Goal: Task Accomplishment & Management: Complete application form

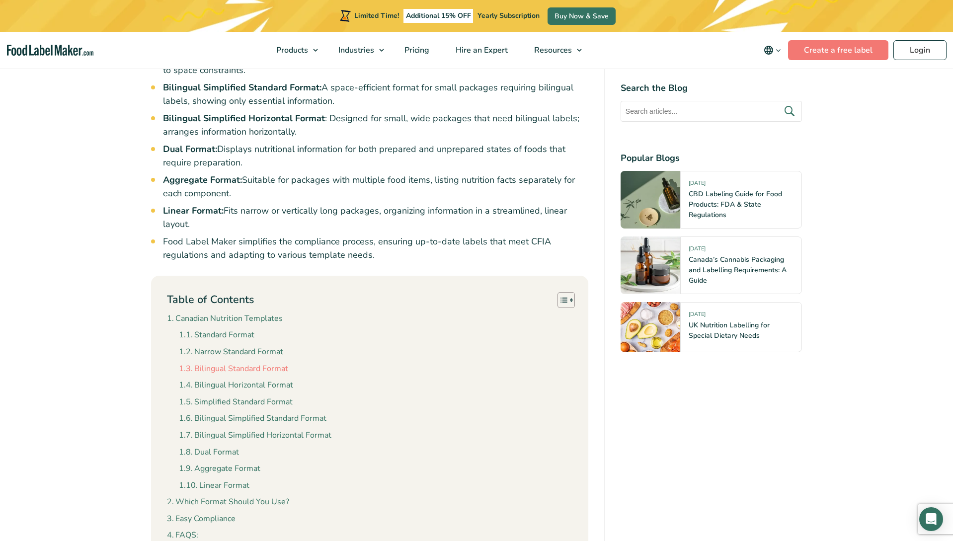
click at [275, 363] on link "Bilingual Standard Format" at bounding box center [233, 369] width 109 height 13
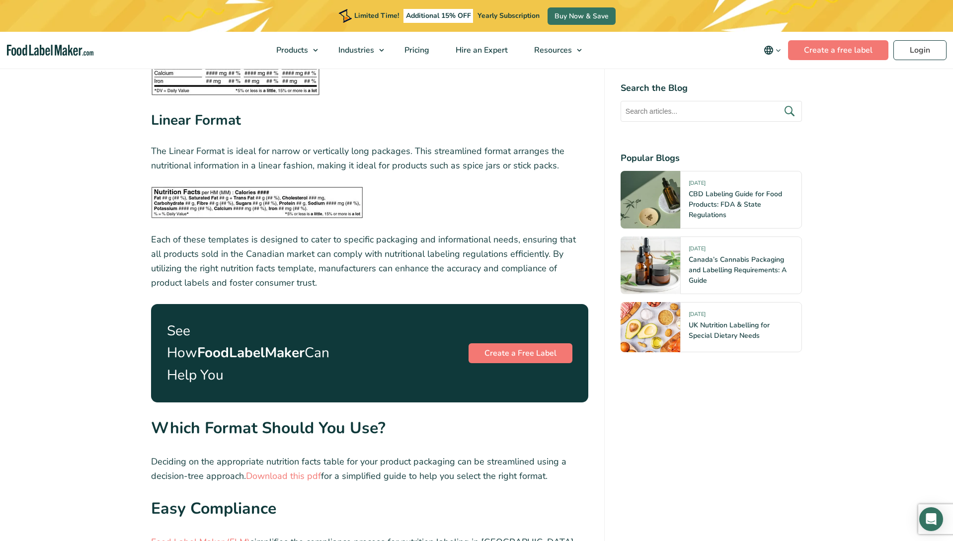
scroll to position [3408, 0]
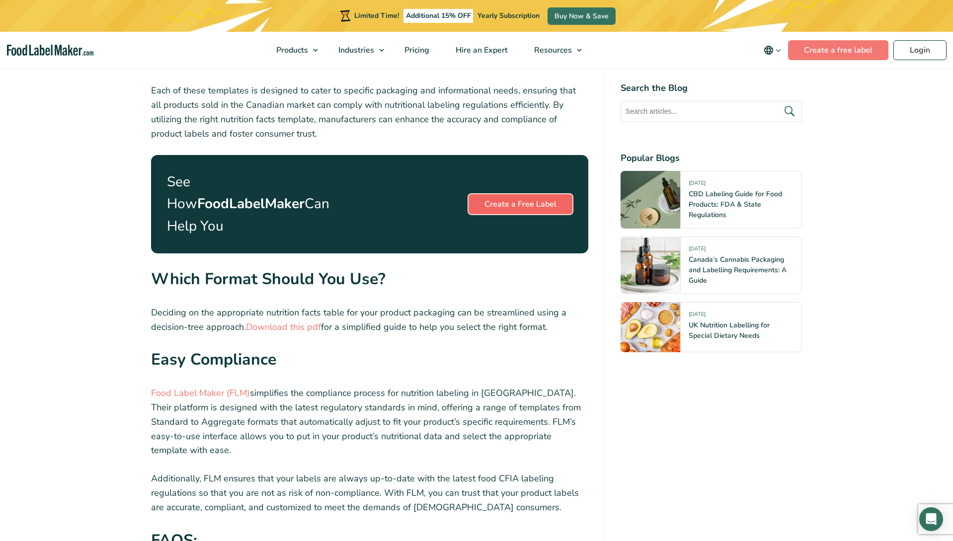
click at [507, 194] on link "Create a Free Label" at bounding box center [520, 204] width 104 height 20
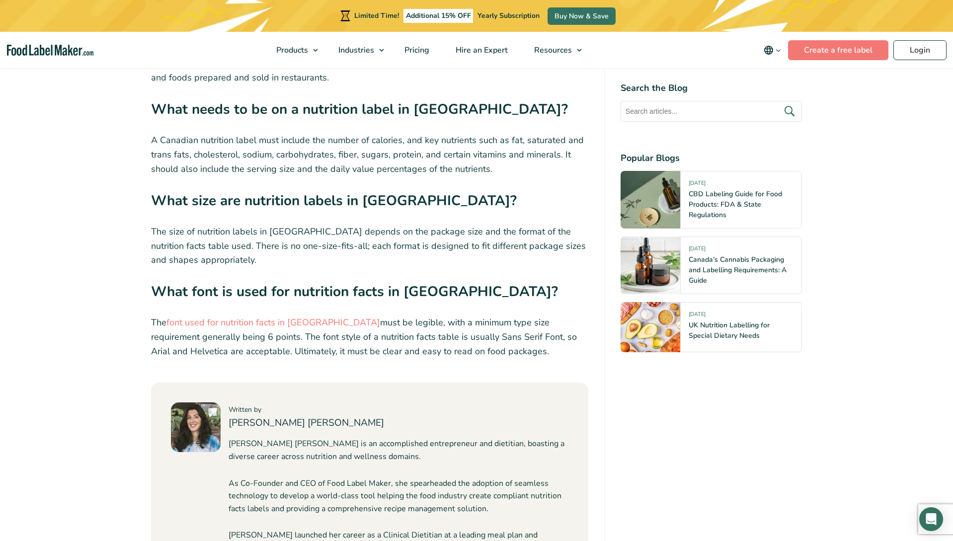
scroll to position [4054, 0]
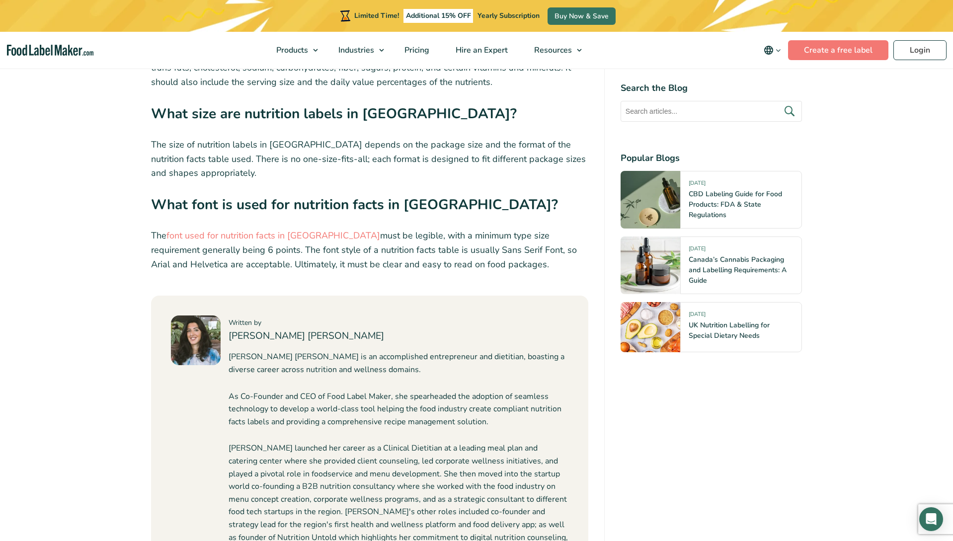
scroll to position [695, 0]
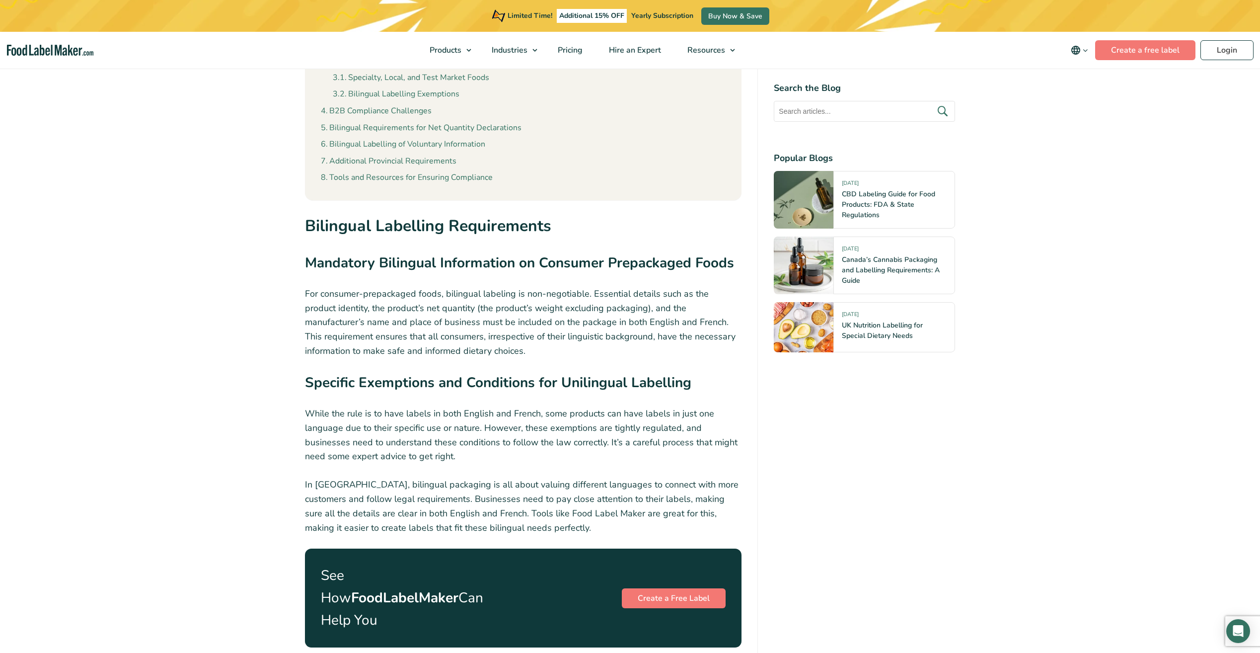
scroll to position [1043, 0]
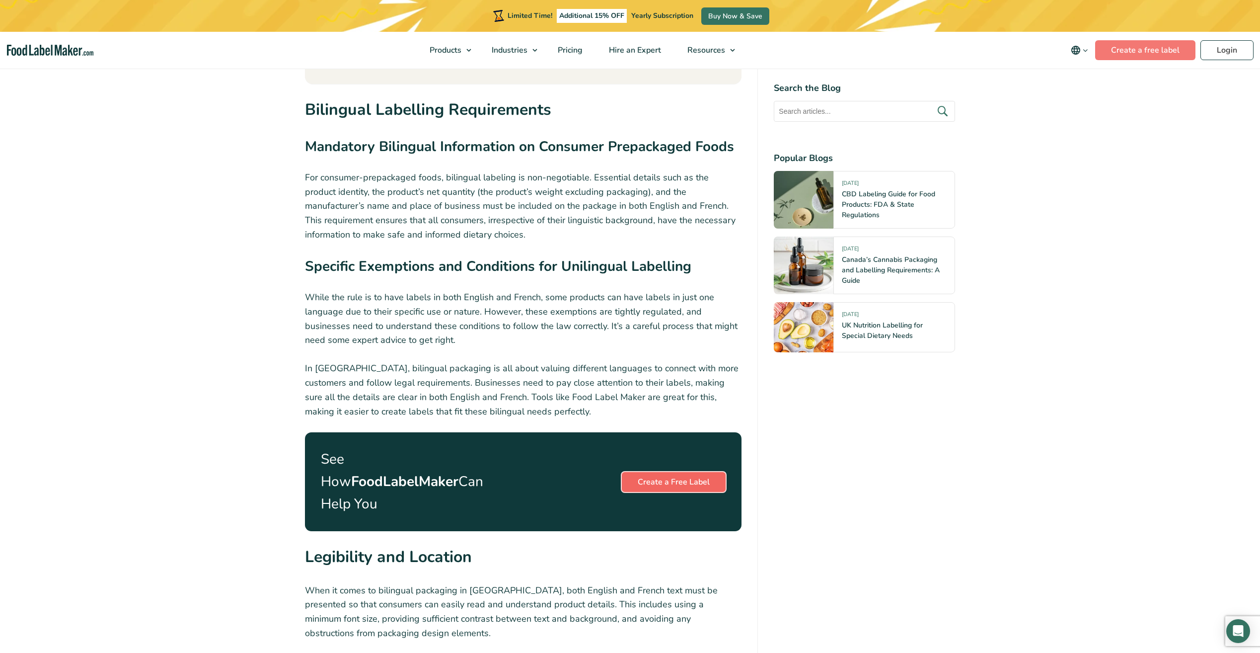
click at [698, 472] on link "Create a Free Label" at bounding box center [674, 482] width 104 height 20
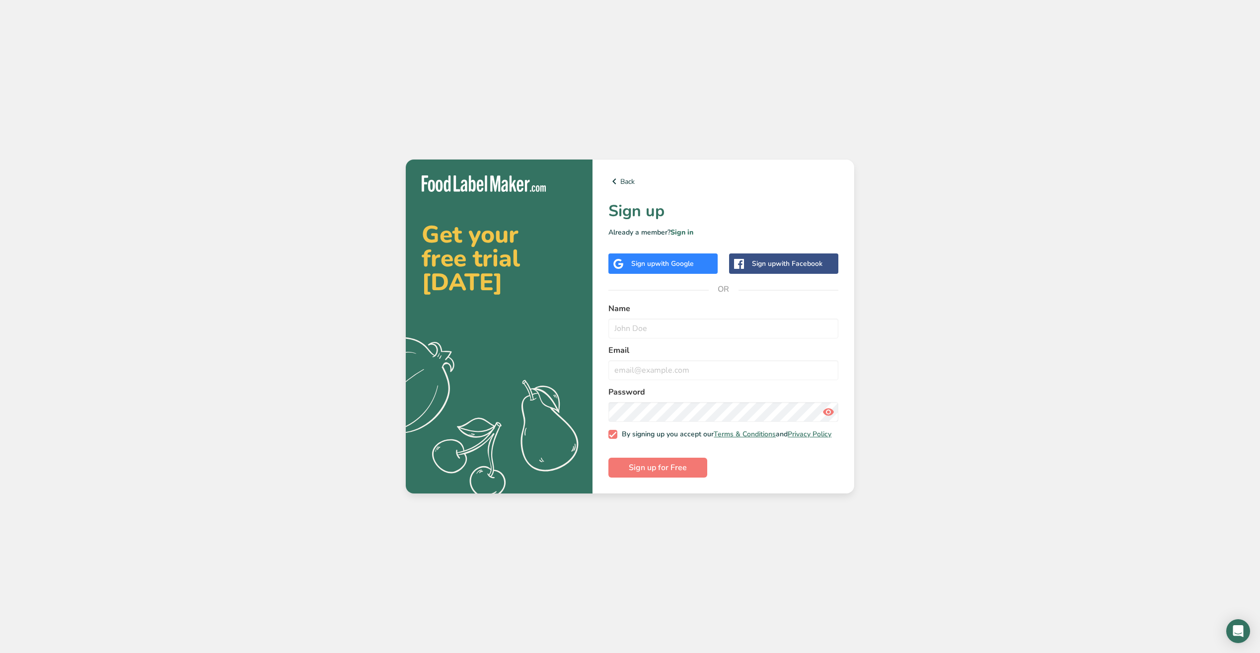
click at [775, 267] on div "Sign up with Facebook" at bounding box center [783, 263] width 109 height 20
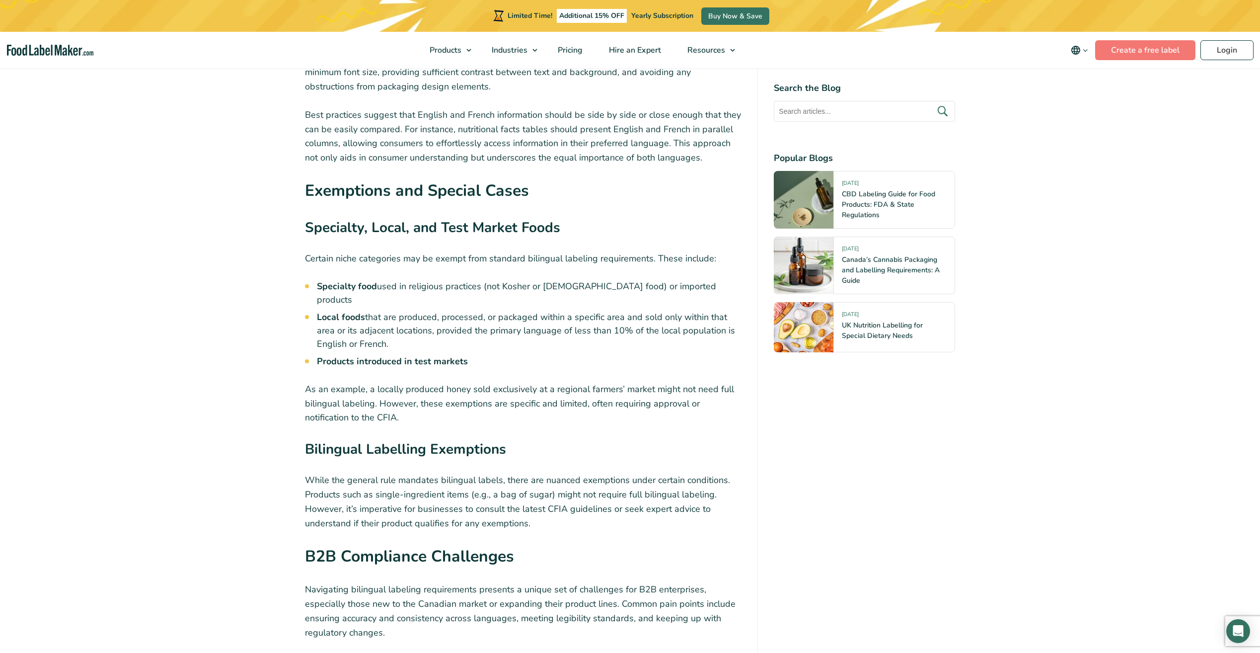
scroll to position [1639, 0]
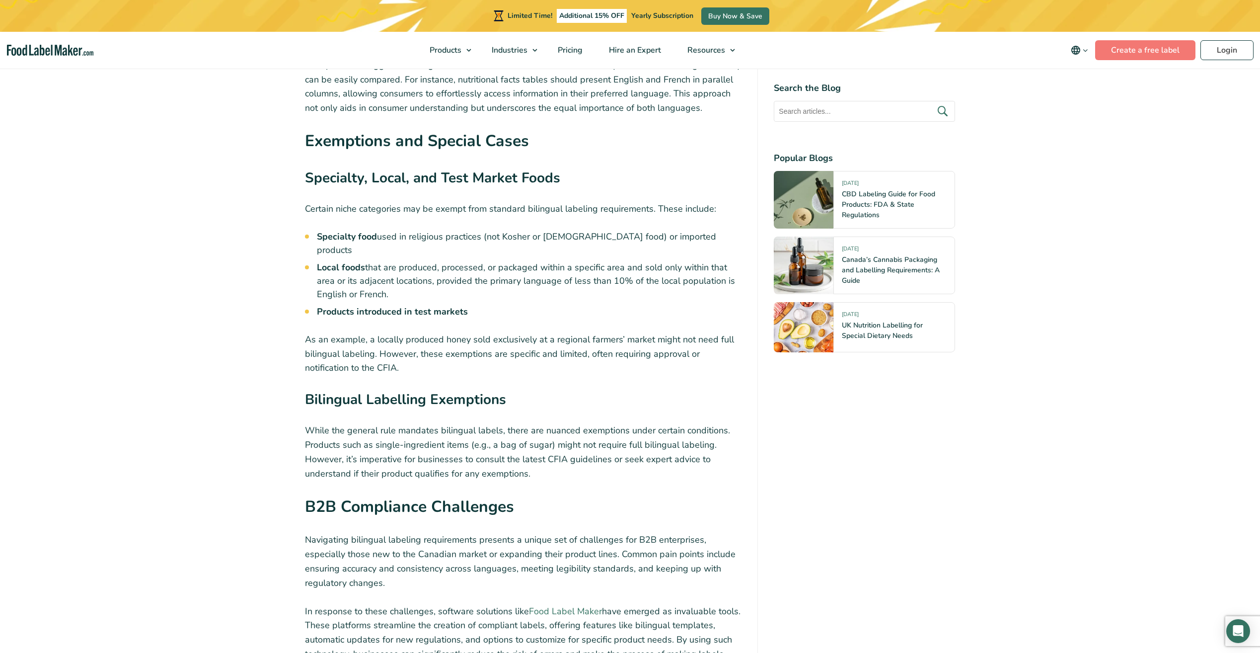
click at [548, 605] on link "Food Label Maker" at bounding box center [565, 611] width 73 height 12
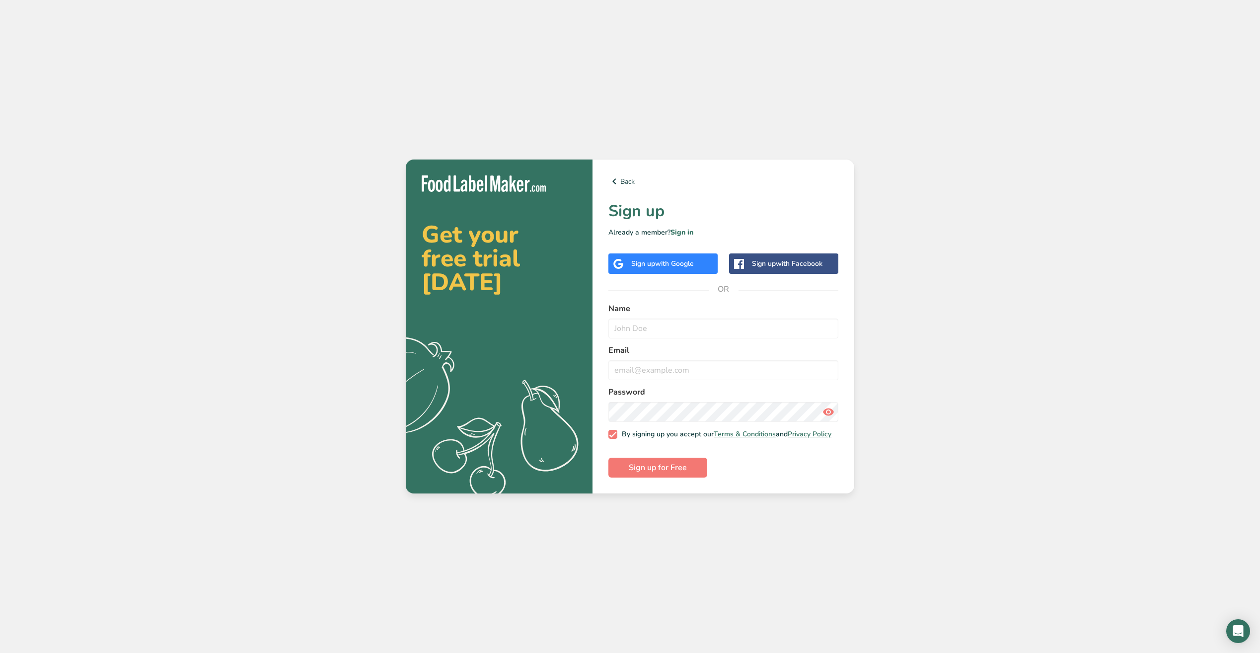
click at [657, 259] on span "with Google" at bounding box center [674, 263] width 39 height 9
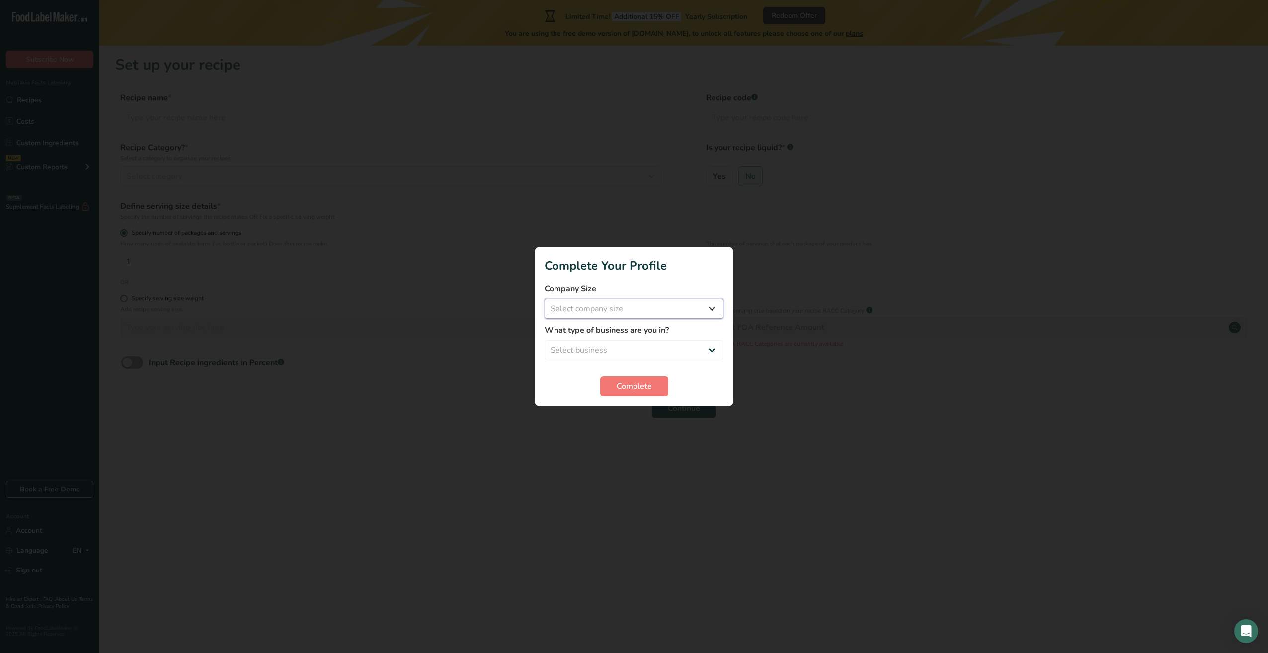
click at [704, 311] on select "Select company size" at bounding box center [633, 309] width 179 height 20
select select "1"
click at [544, 299] on select "Select company size Fewer than 10 Employees 10 to 50 Employees 51 to 500 Employ…" at bounding box center [633, 309] width 179 height 20
click at [635, 348] on select "Select business Packaged Food Manufacturer Restaurant & Cafe Bakery Meal Plans …" at bounding box center [633, 350] width 179 height 20
select select "1"
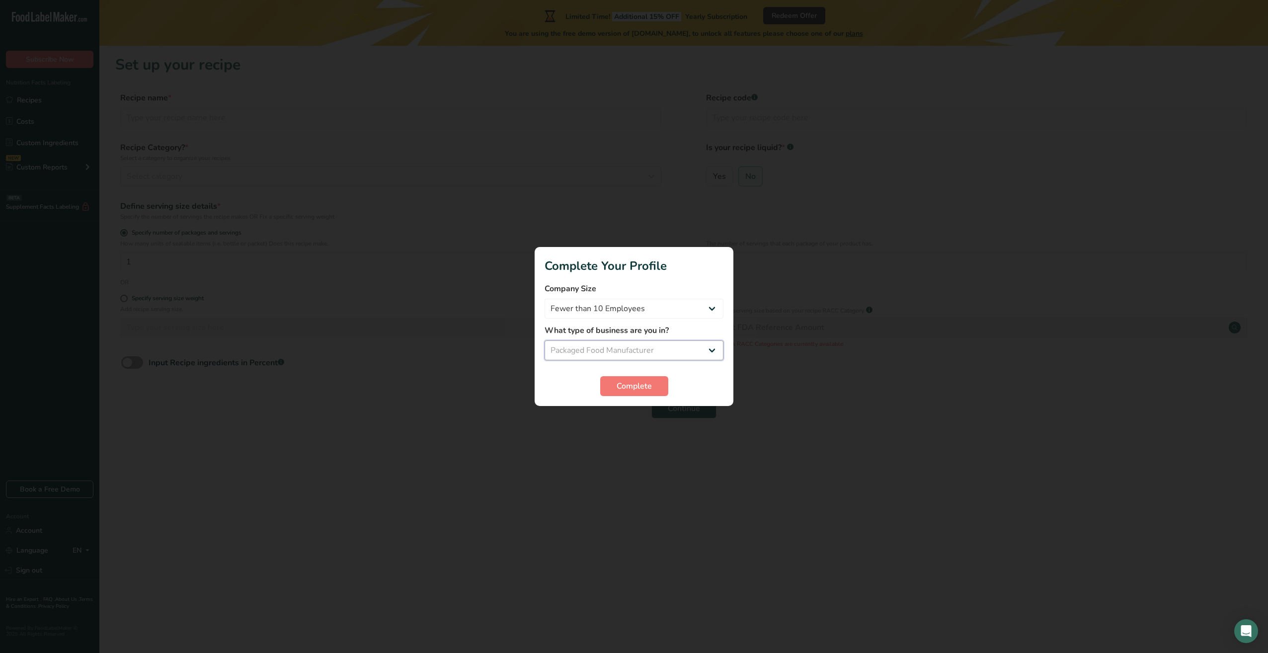
click at [544, 340] on select "Select business Packaged Food Manufacturer Restaurant & Cafe Bakery Meal Plans …" at bounding box center [633, 350] width 179 height 20
click at [637, 385] on span "Complete" at bounding box center [633, 386] width 35 height 12
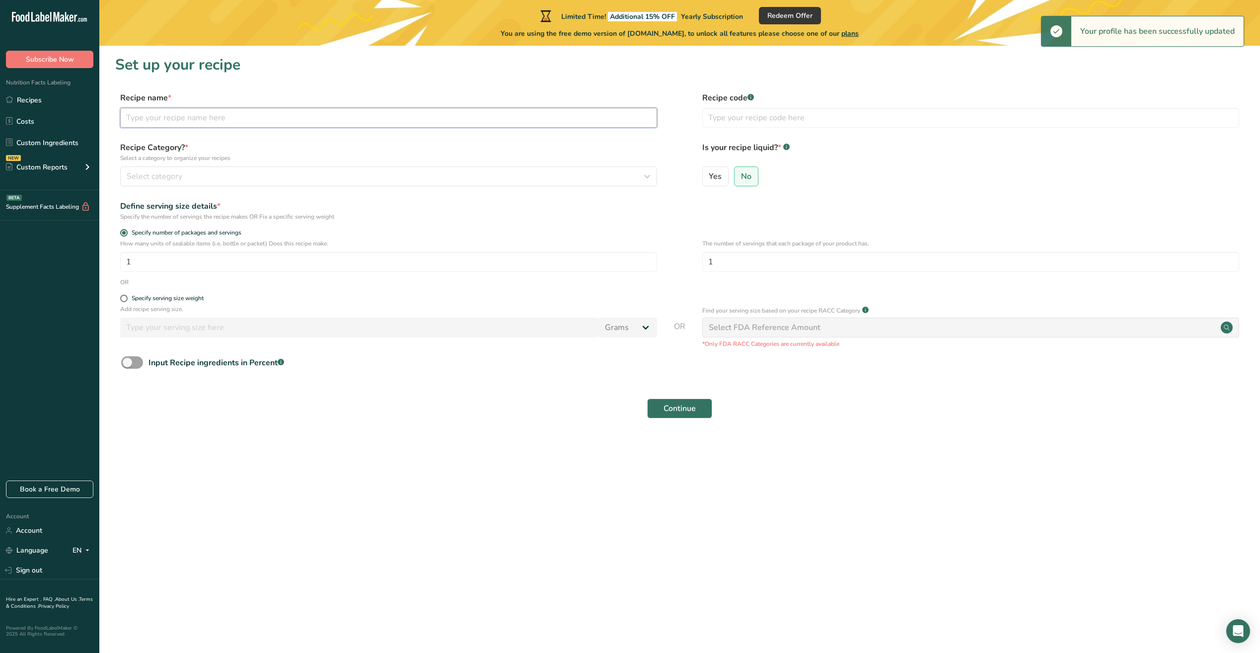
click at [161, 126] on input "text" at bounding box center [388, 118] width 537 height 20
type input "Cuttlefish Balls"
click at [747, 178] on span "No" at bounding box center [746, 176] width 10 height 10
click at [741, 178] on input "No" at bounding box center [738, 176] width 6 height 6
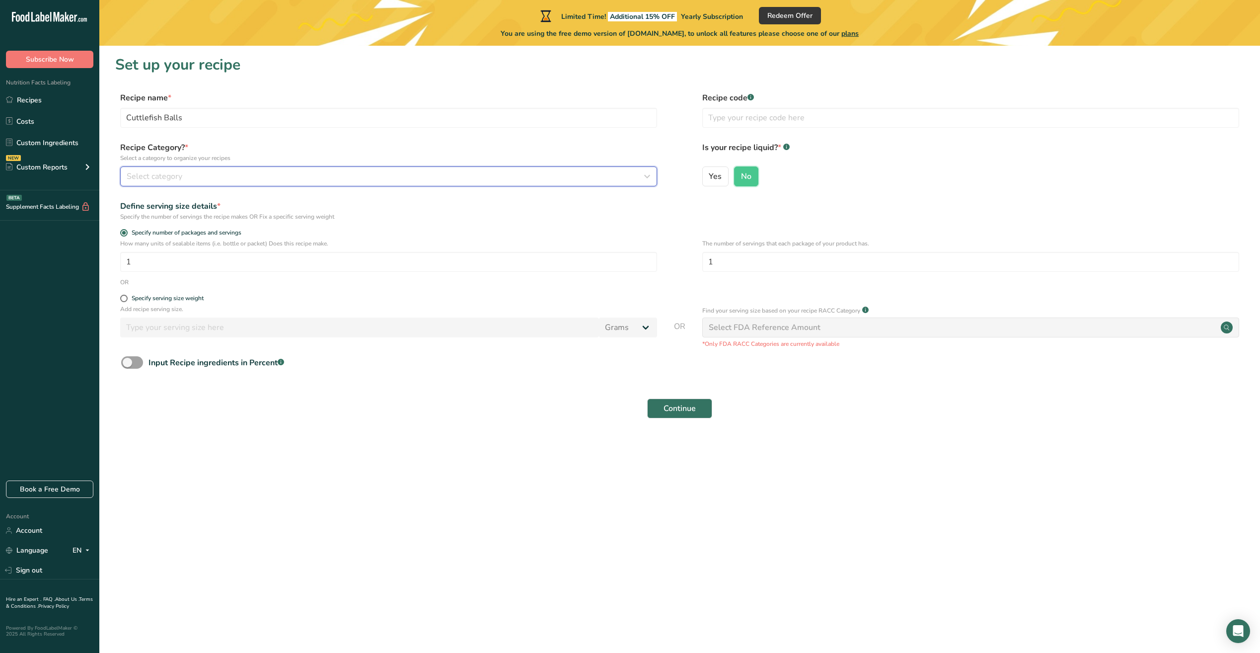
click at [199, 178] on div "Select category" at bounding box center [386, 176] width 518 height 12
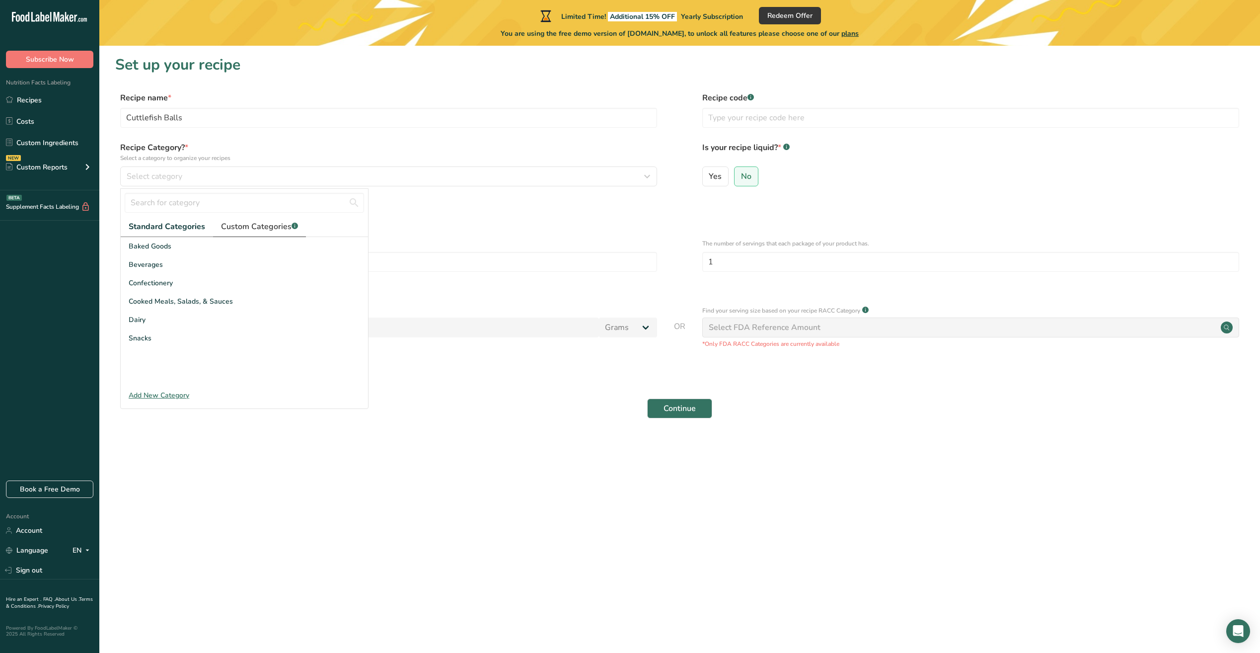
click at [259, 229] on span "Custom Categories .a-a{fill:#347362;}.b-a{fill:#fff;}" at bounding box center [259, 227] width 77 height 12
click at [167, 395] on div "Add New Category" at bounding box center [244, 395] width 247 height 10
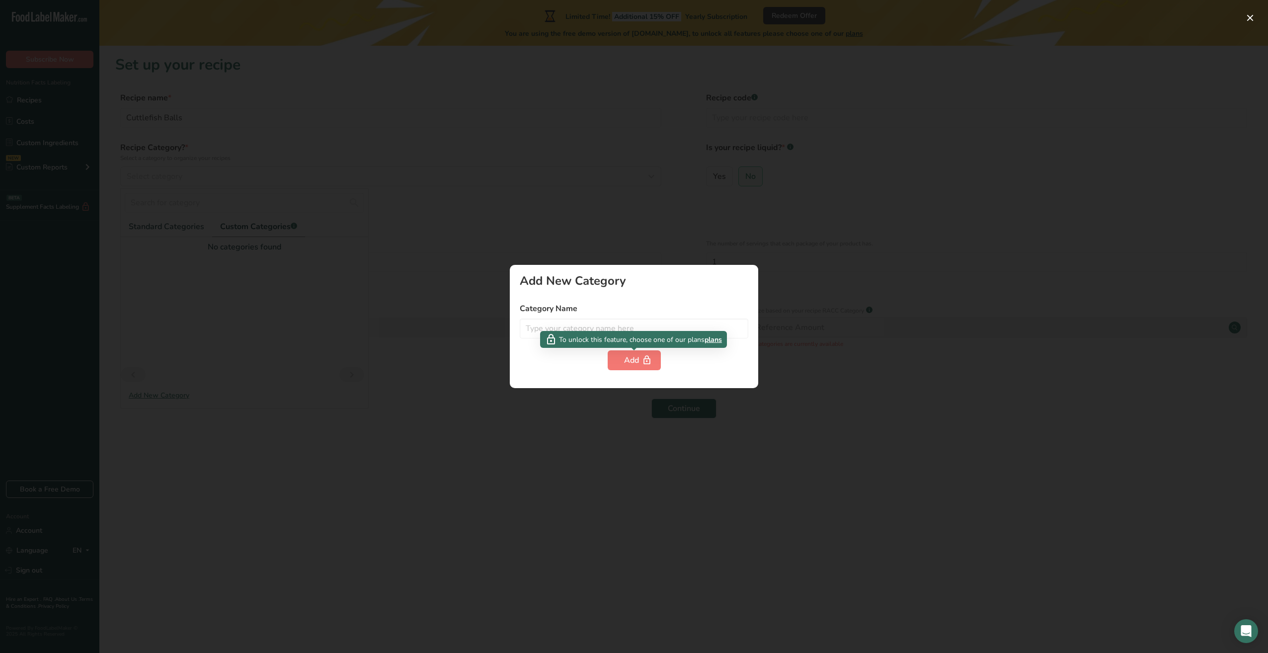
click at [614, 337] on span "To unlock this feature, choose one of our plans" at bounding box center [632, 339] width 146 height 10
click at [590, 322] on input "text" at bounding box center [634, 328] width 229 height 20
type input "B"
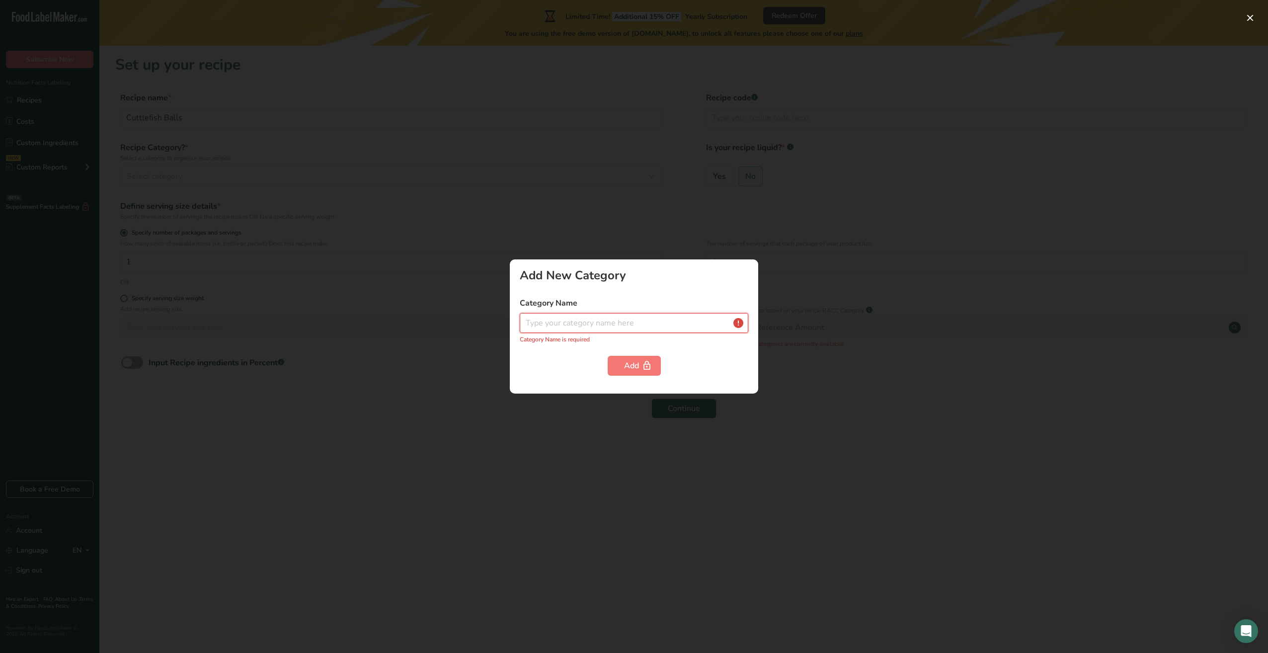
type input "c"
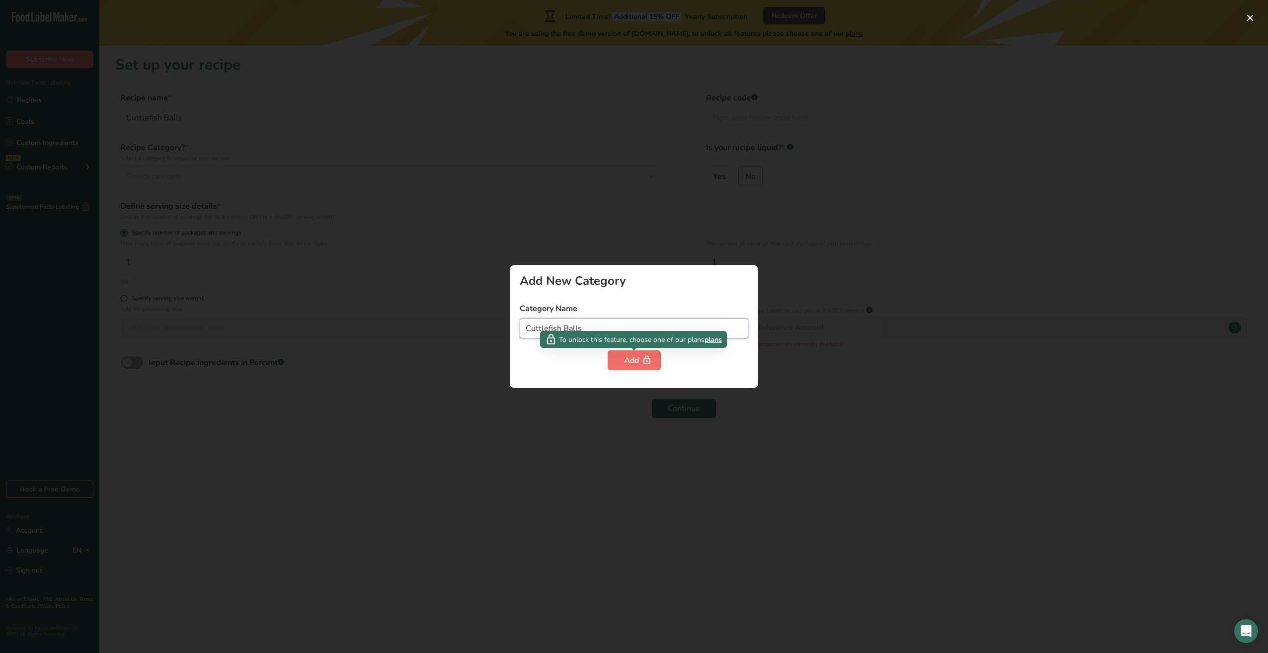
type input "Cuttlefish Balls"
click at [635, 367] on button "Add" at bounding box center [634, 360] width 53 height 20
click at [648, 343] on span "To unlock this feature, choose one of our plans" at bounding box center [632, 339] width 146 height 10
click at [756, 287] on div "Add New Category Category Name Cuttlefish Balls Add" at bounding box center [634, 326] width 248 height 123
click at [643, 223] on div at bounding box center [634, 326] width 1268 height 653
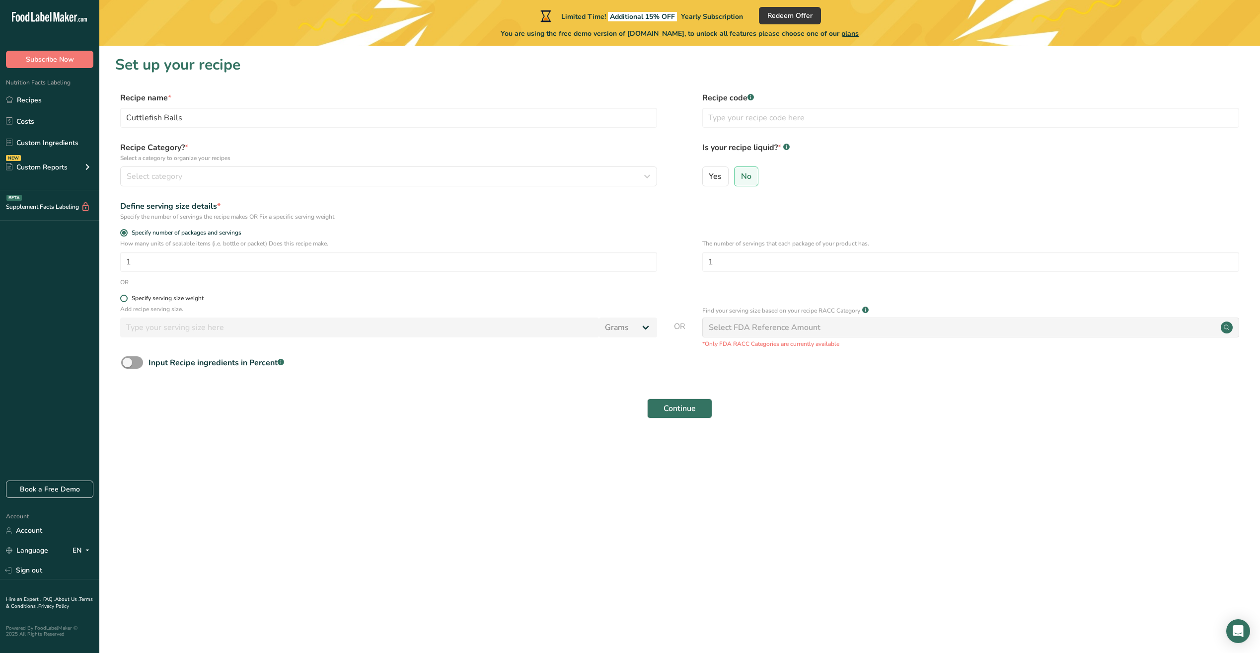
click at [124, 299] on span at bounding box center [123, 298] width 7 height 7
click at [124, 299] on input "Specify serving size weight" at bounding box center [123, 298] width 6 height 6
radio input "true"
radio input "false"
click at [268, 335] on input "number" at bounding box center [359, 327] width 479 height 20
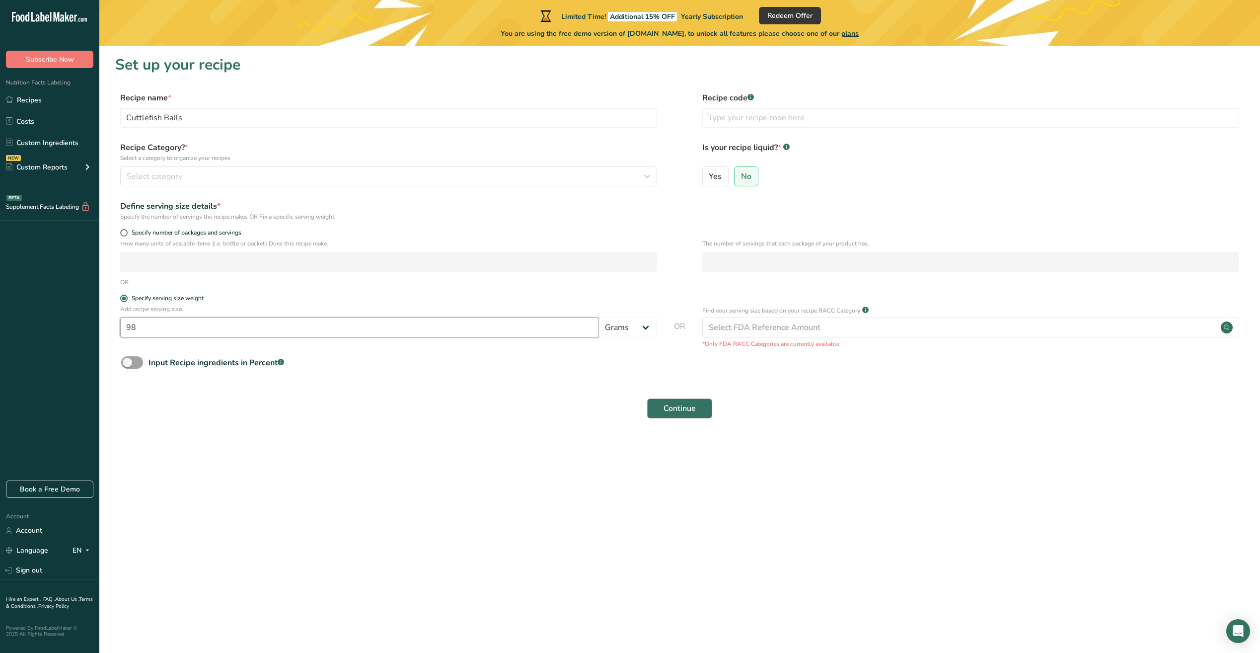
type input "98"
click at [669, 413] on span "Continue" at bounding box center [680, 408] width 32 height 12
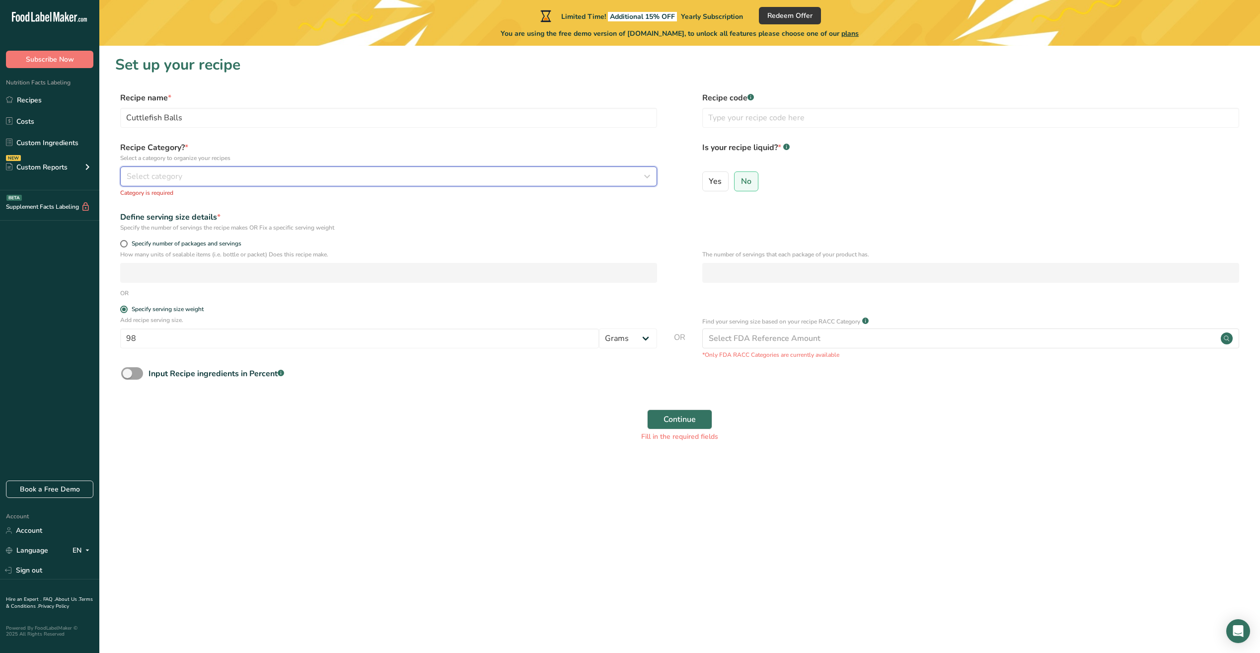
click at [164, 177] on span "Select category" at bounding box center [155, 176] width 56 height 12
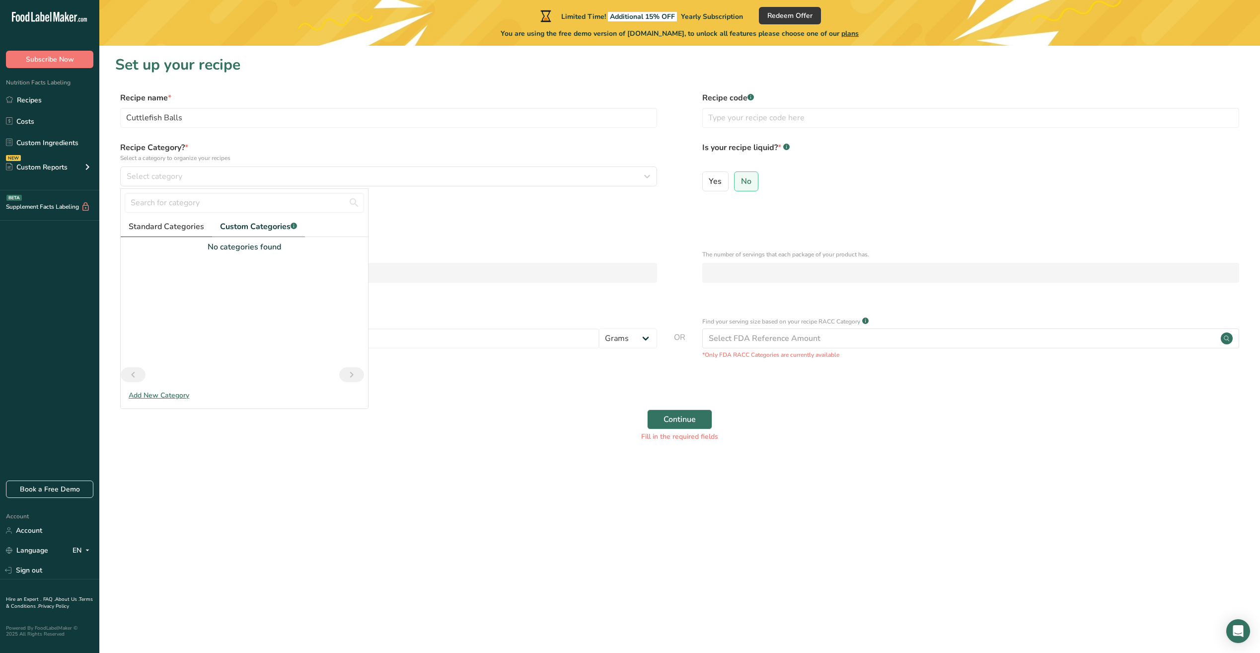
click at [165, 225] on span "Standard Categories" at bounding box center [167, 227] width 76 height 12
click at [275, 229] on span "Custom Categories .a-a{fill:#347362;}.b-a{fill:#fff;}" at bounding box center [259, 227] width 77 height 12
click at [177, 230] on span "Standard Categories" at bounding box center [167, 227] width 76 height 12
click at [210, 197] on input "text" at bounding box center [244, 203] width 239 height 20
type input "s"
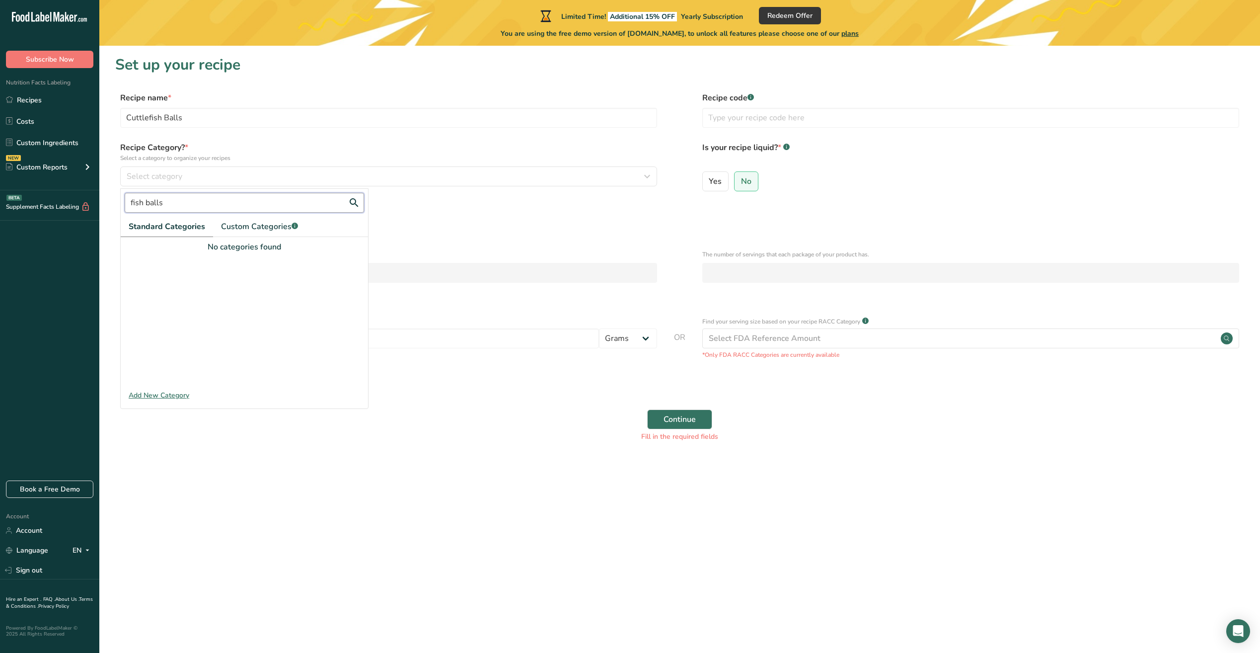
type input "fish balls"
click at [647, 409] on button "Continue" at bounding box center [679, 419] width 65 height 20
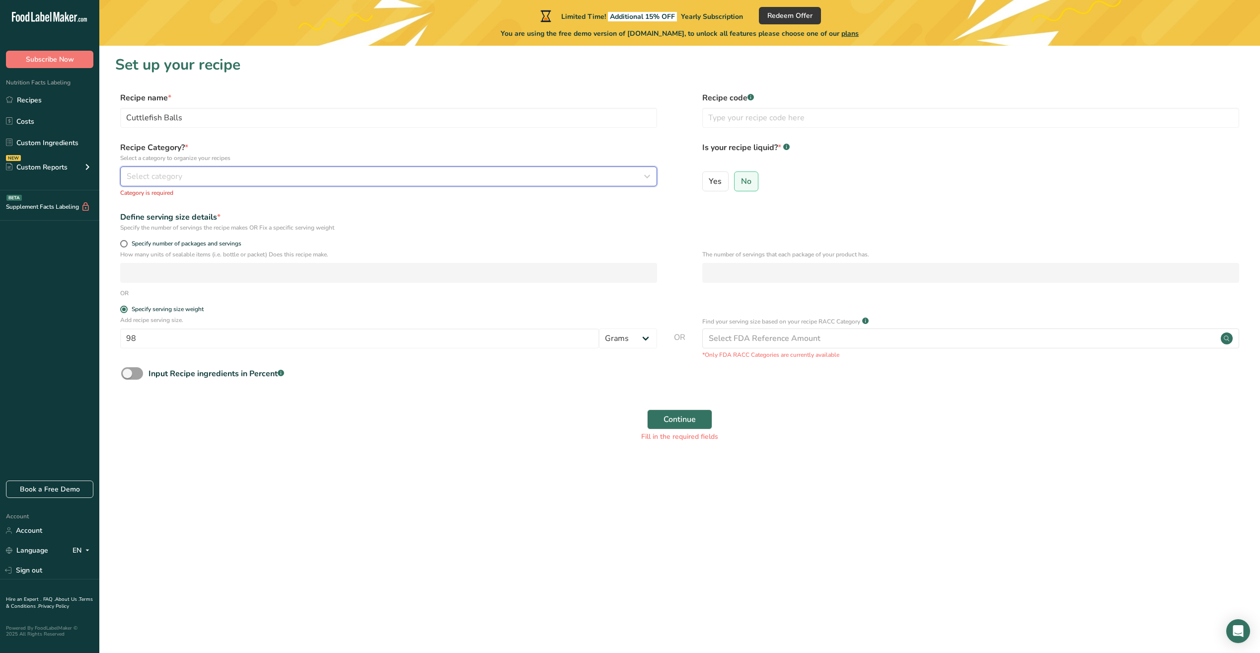
click at [246, 172] on div "Select category" at bounding box center [386, 176] width 518 height 12
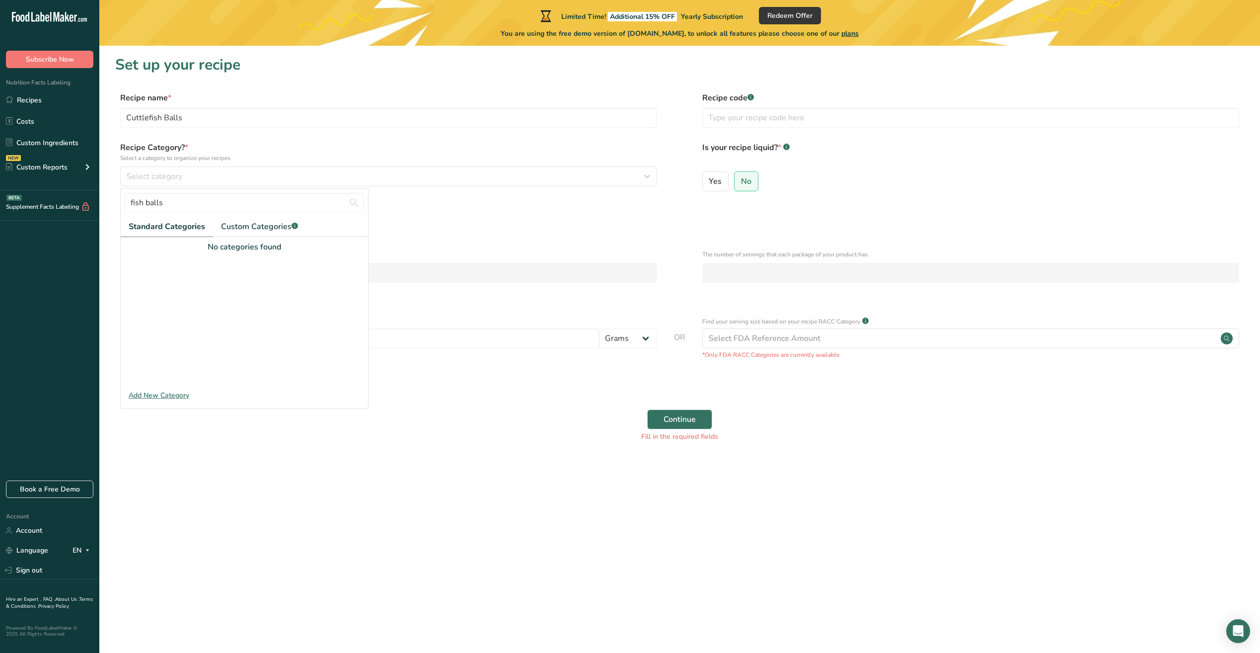
click at [457, 212] on div "Define serving size details *" at bounding box center [388, 217] width 537 height 12
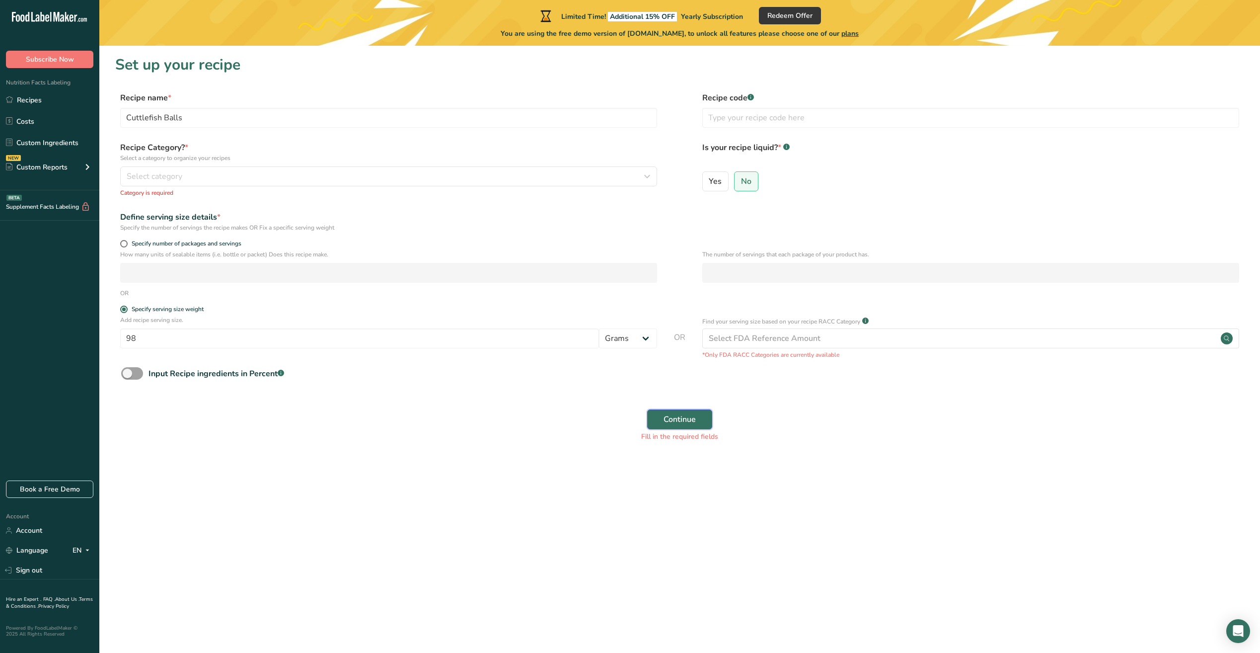
click at [679, 426] on button "Continue" at bounding box center [679, 419] width 65 height 20
click at [194, 181] on div "Select category" at bounding box center [386, 176] width 518 height 12
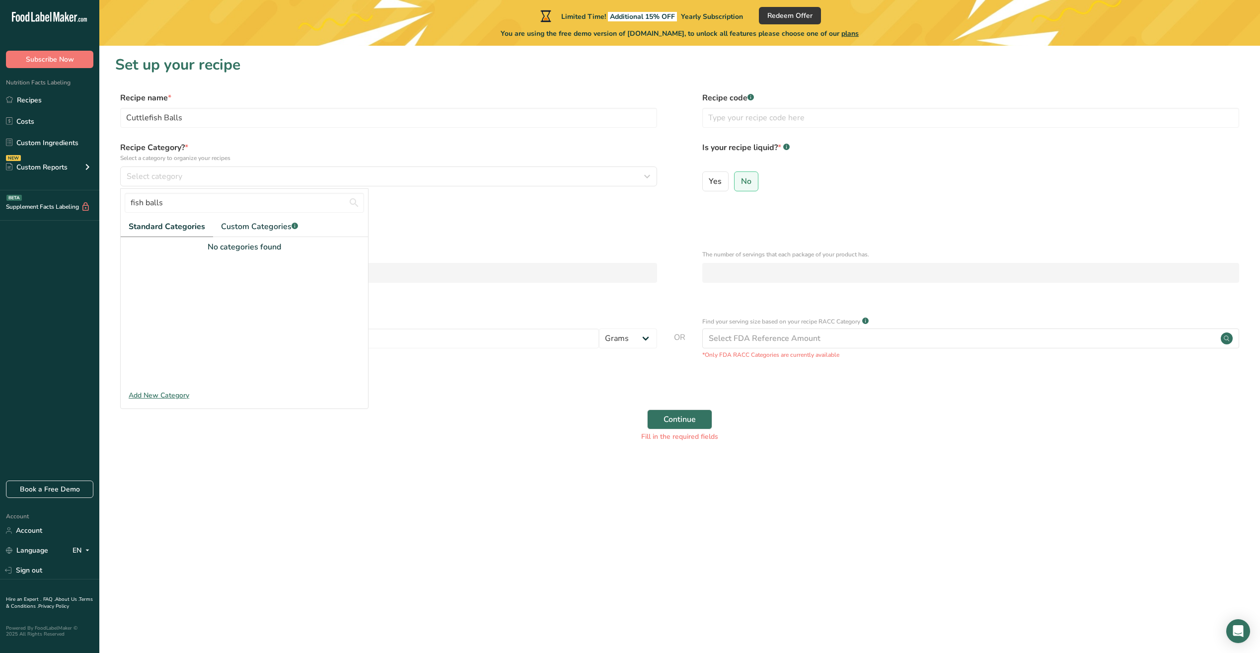
click at [167, 229] on span "Standard Categories" at bounding box center [167, 227] width 77 height 12
click at [242, 230] on span "Custom Categories .a-a{fill:#347362;}.b-a{fill:#fff;}" at bounding box center [259, 227] width 77 height 12
click at [157, 230] on span "Standard Categories" at bounding box center [167, 227] width 76 height 12
drag, startPoint x: 186, startPoint y: 208, endPoint x: 79, endPoint y: 210, distance: 106.8
click at [78, 210] on div ".a-20{fill:#fff;} Subscribe Now Nutrition Facts Labeling Recipes Costs Custom I…" at bounding box center [630, 326] width 1260 height 653
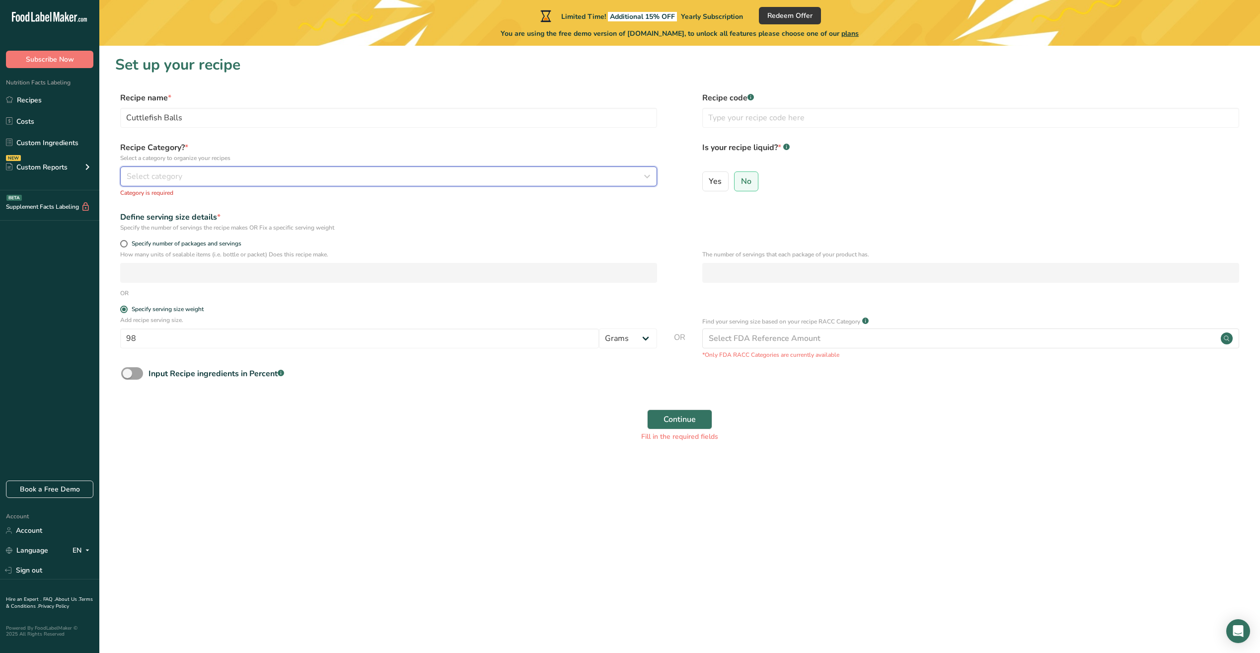
click at [133, 173] on span "Select category" at bounding box center [155, 176] width 56 height 12
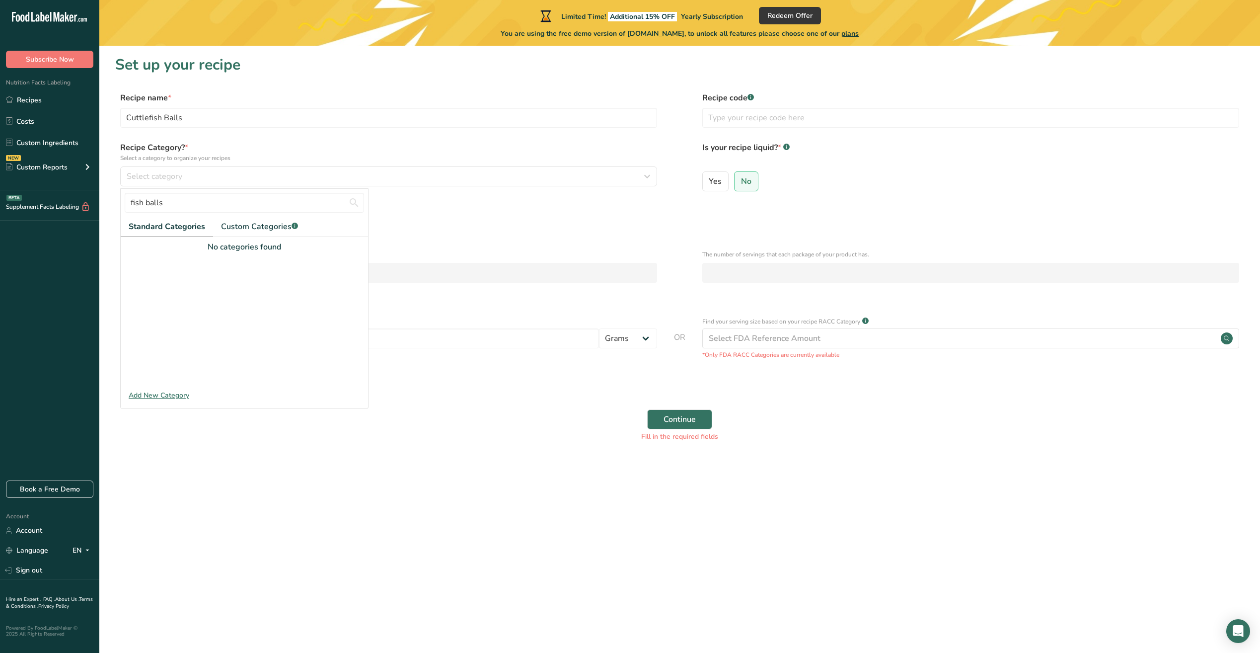
click at [155, 226] on span "Standard Categories" at bounding box center [167, 227] width 77 height 12
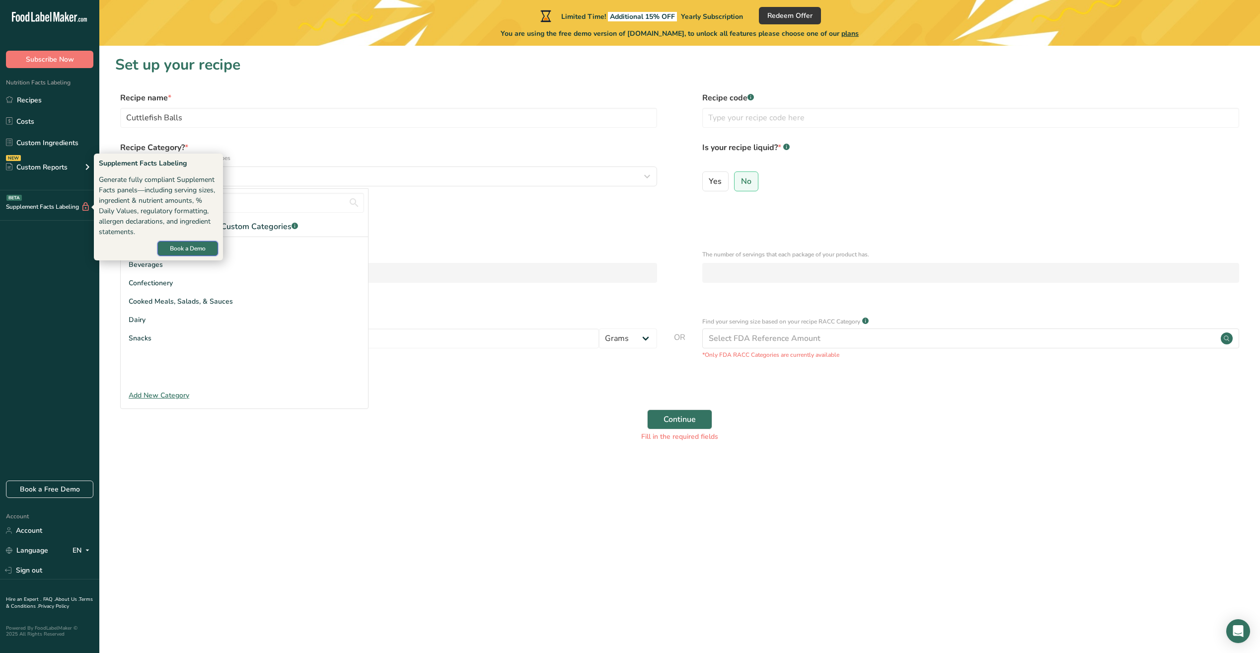
click at [175, 246] on span "Book a Demo" at bounding box center [188, 248] width 36 height 9
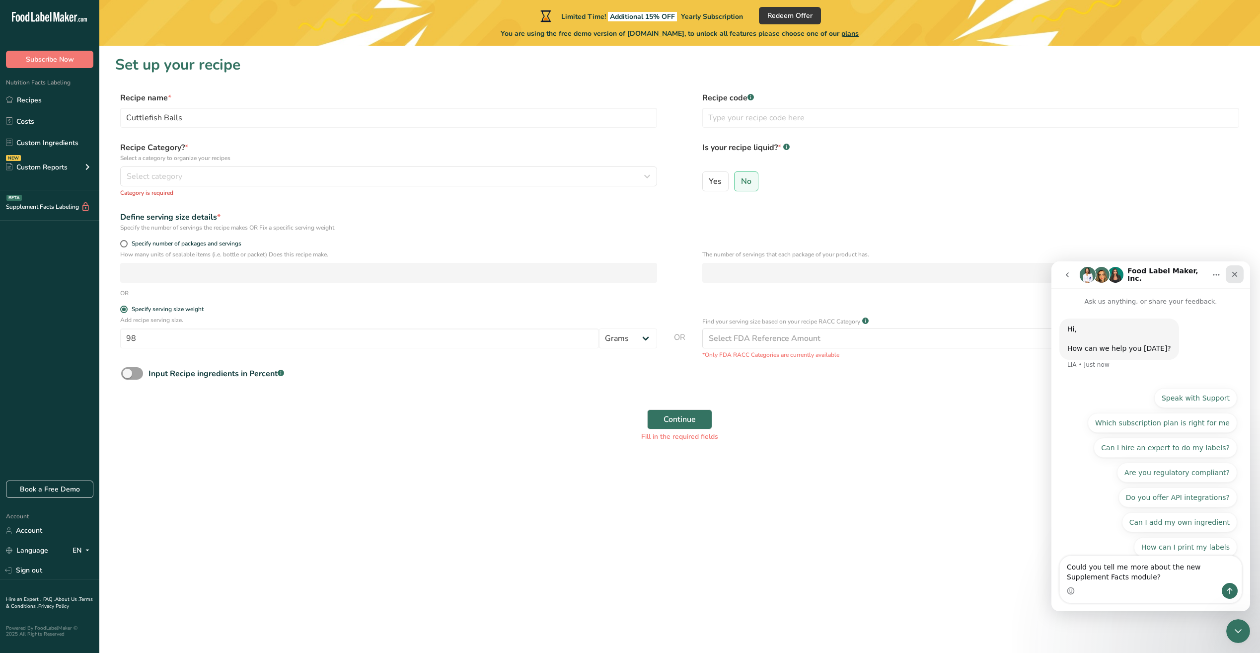
click at [1243, 271] on div "Close" at bounding box center [1235, 274] width 18 height 18
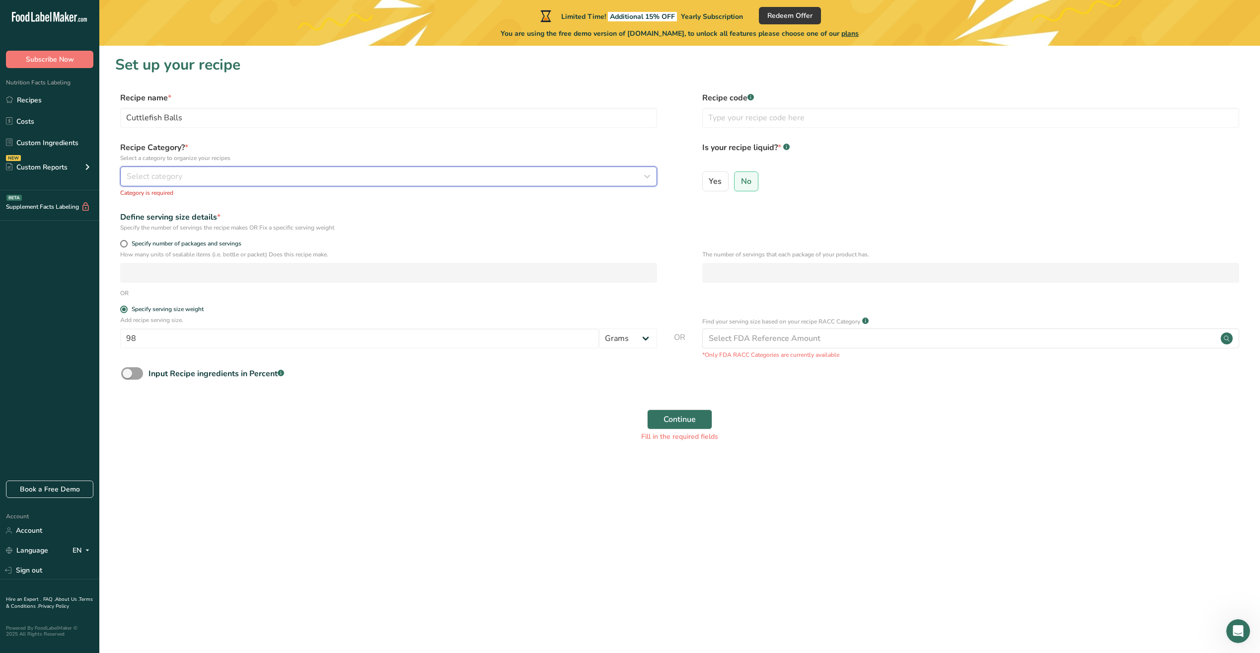
click at [153, 172] on span "Select category" at bounding box center [155, 176] width 56 height 12
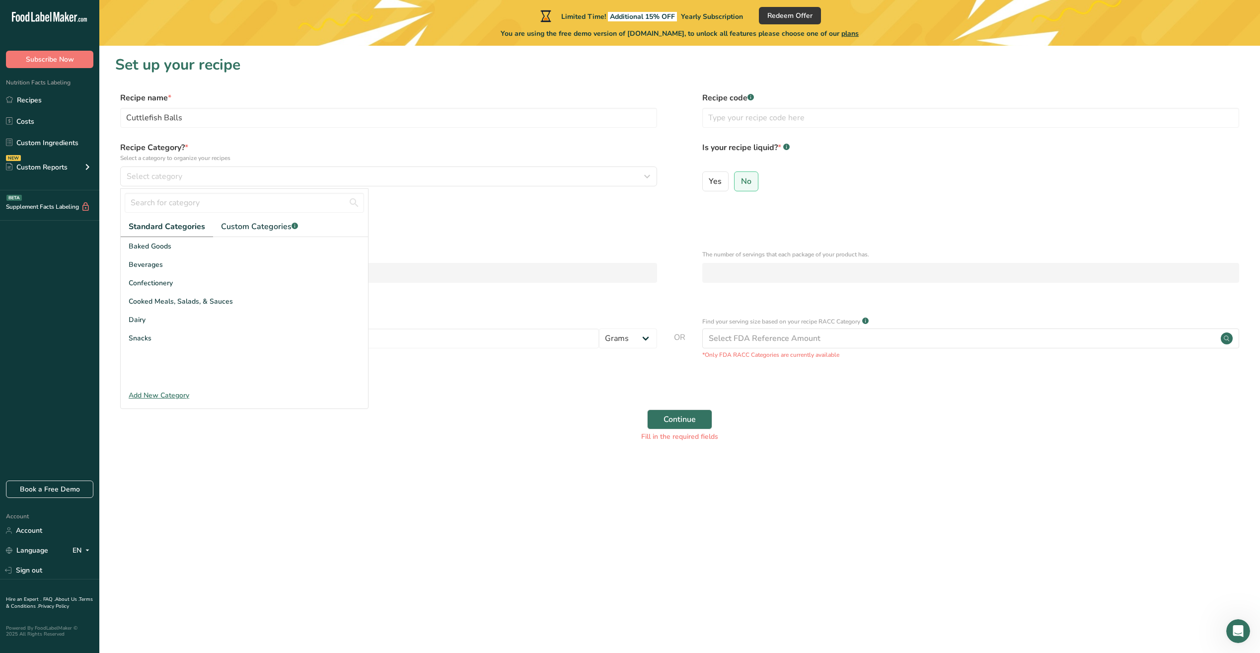
click at [539, 352] on div "Add recipe serving size. 98 Grams kg mg mcg lb oz l mL fl oz tbsp tsp cup qt ga…" at bounding box center [388, 334] width 537 height 38
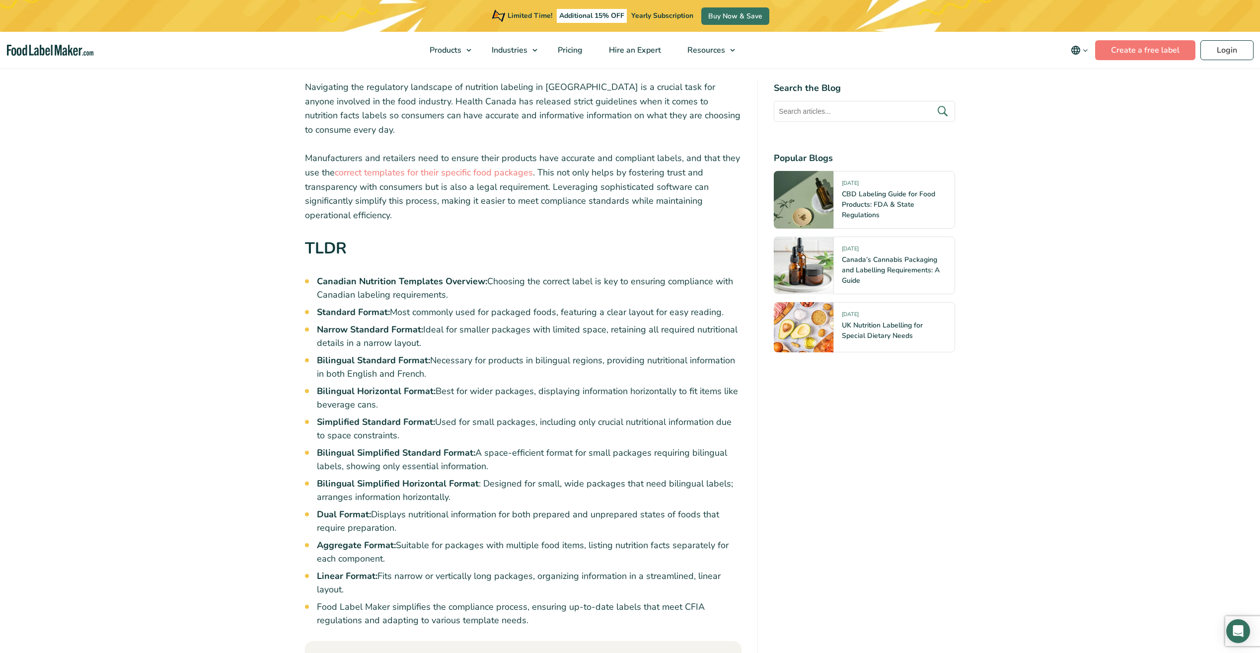
scroll to position [348, 0]
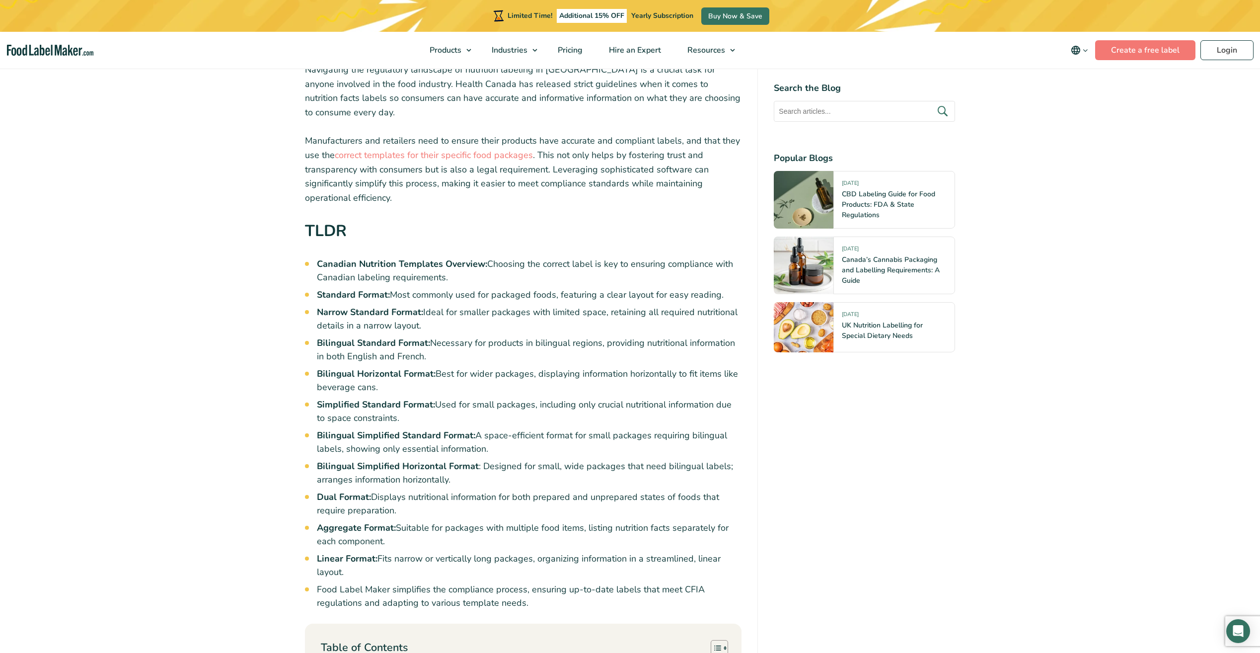
click at [438, 429] on strong "Bilingual Simplified Standard Format:" at bounding box center [396, 435] width 158 height 12
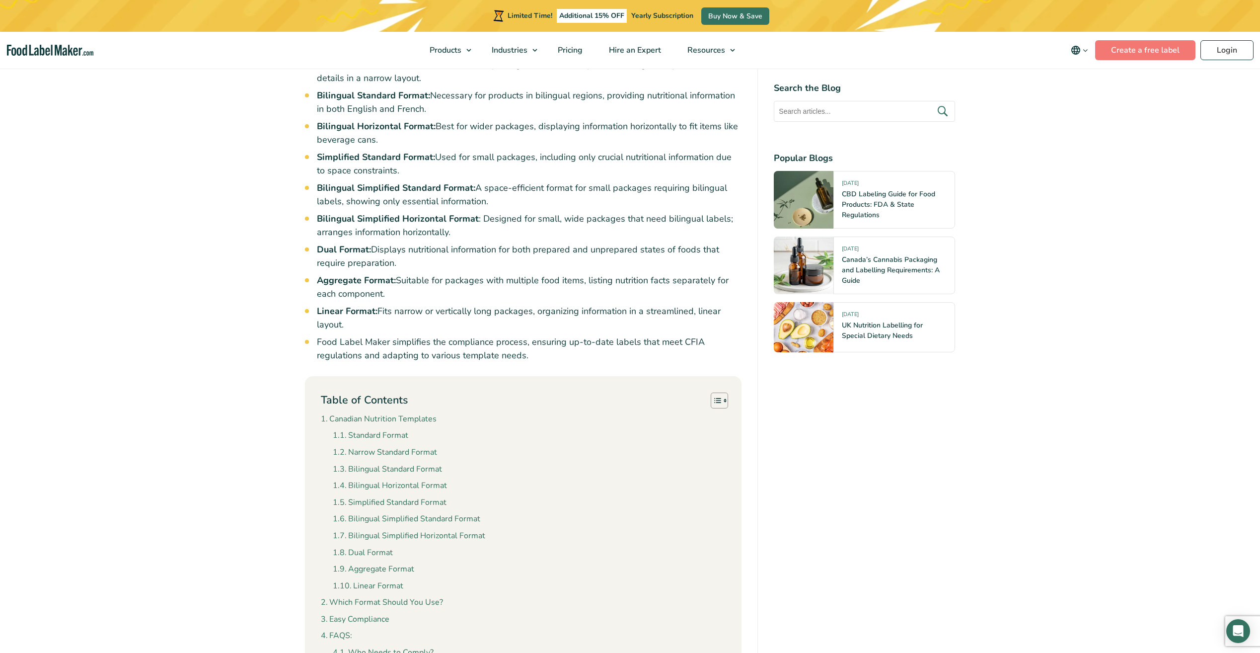
scroll to position [596, 0]
click at [372, 462] on link "Bilingual Standard Format" at bounding box center [387, 468] width 109 height 13
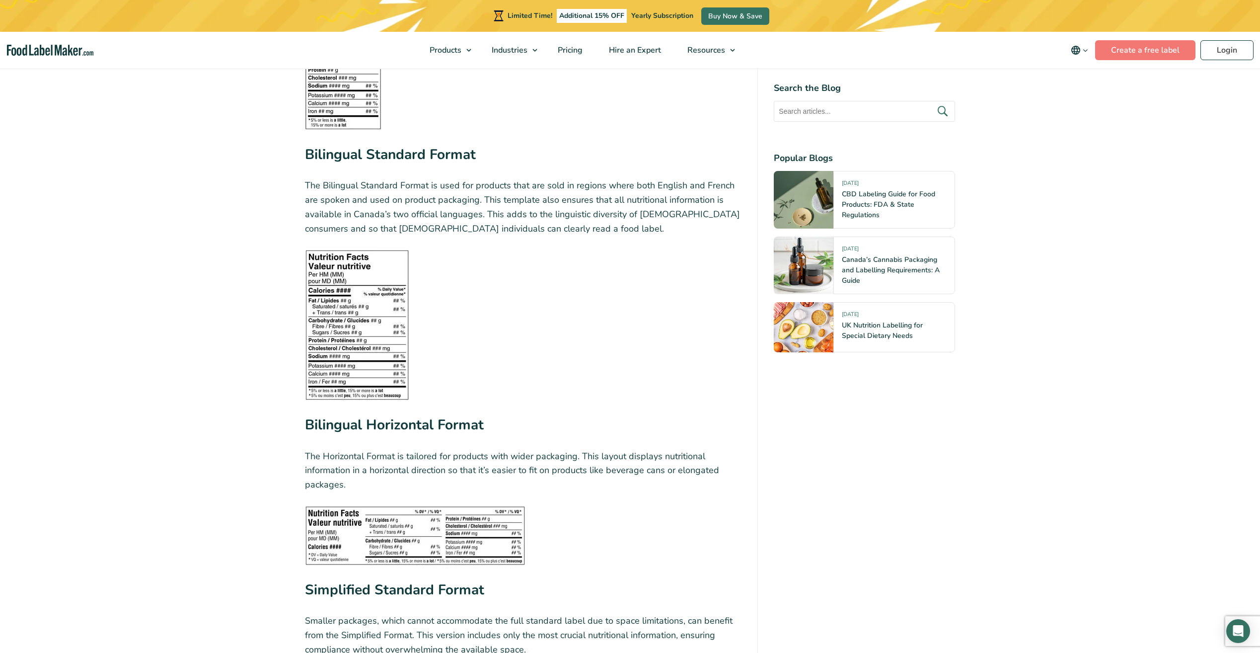
scroll to position [1768, 0]
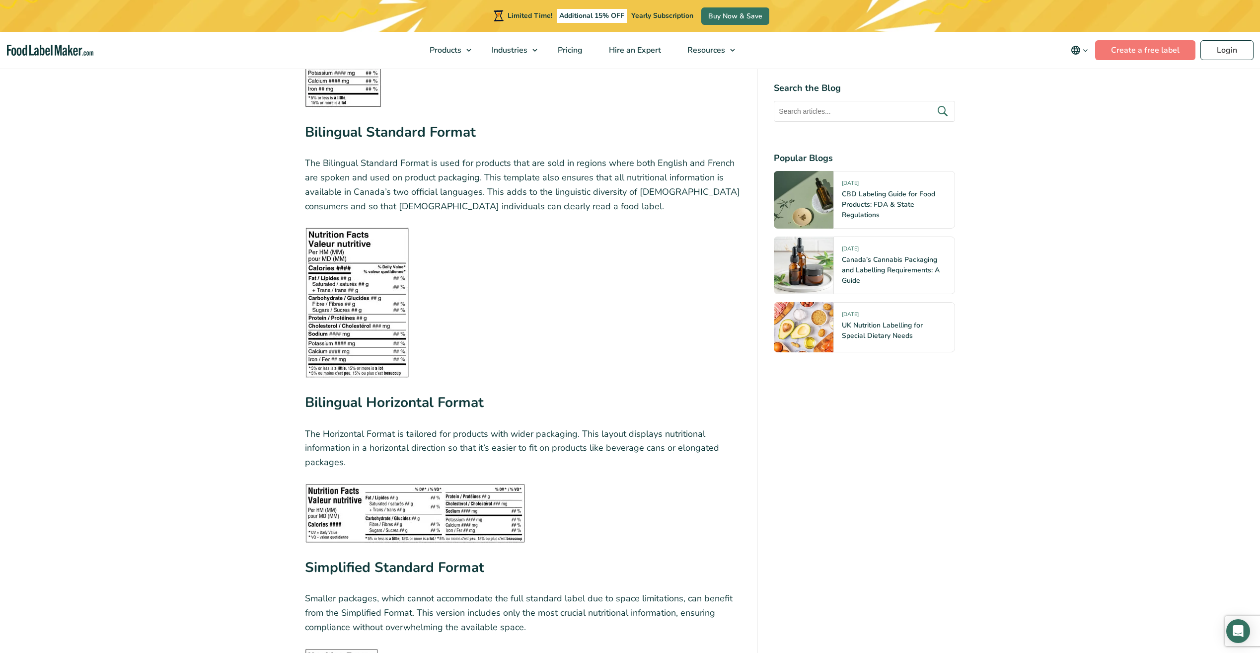
click at [332, 271] on img at bounding box center [357, 302] width 104 height 151
click at [412, 246] on figure at bounding box center [523, 302] width 437 height 151
click at [379, 241] on img at bounding box center [357, 302] width 104 height 151
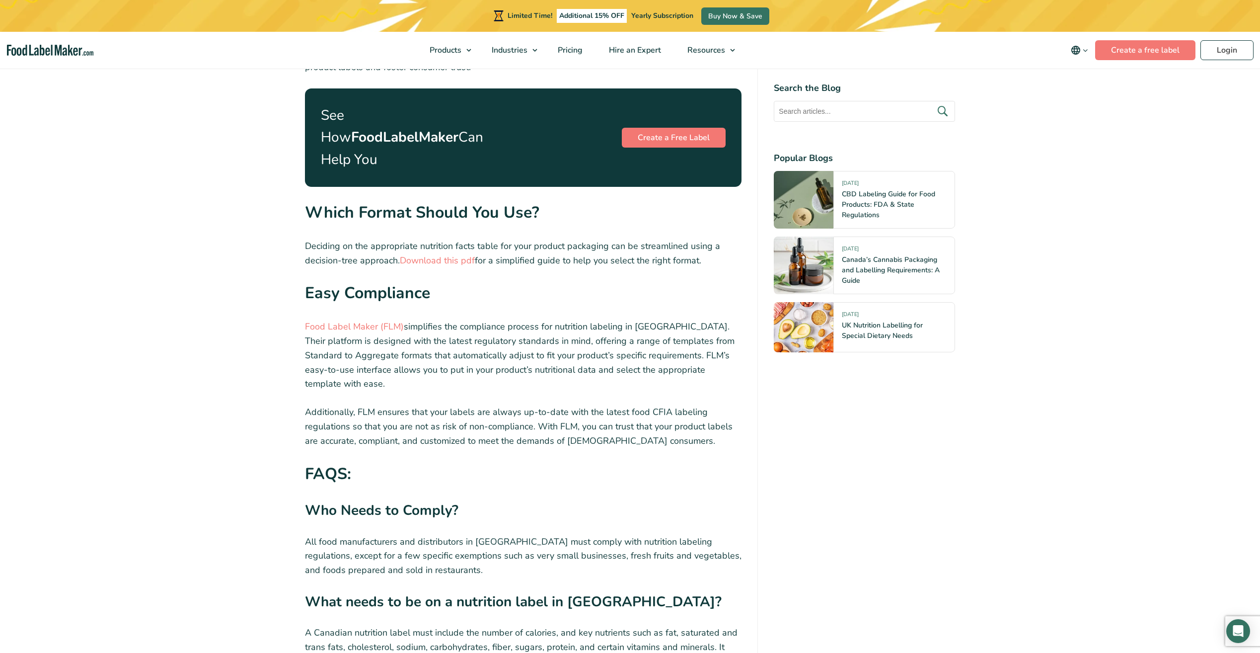
scroll to position [3408, 0]
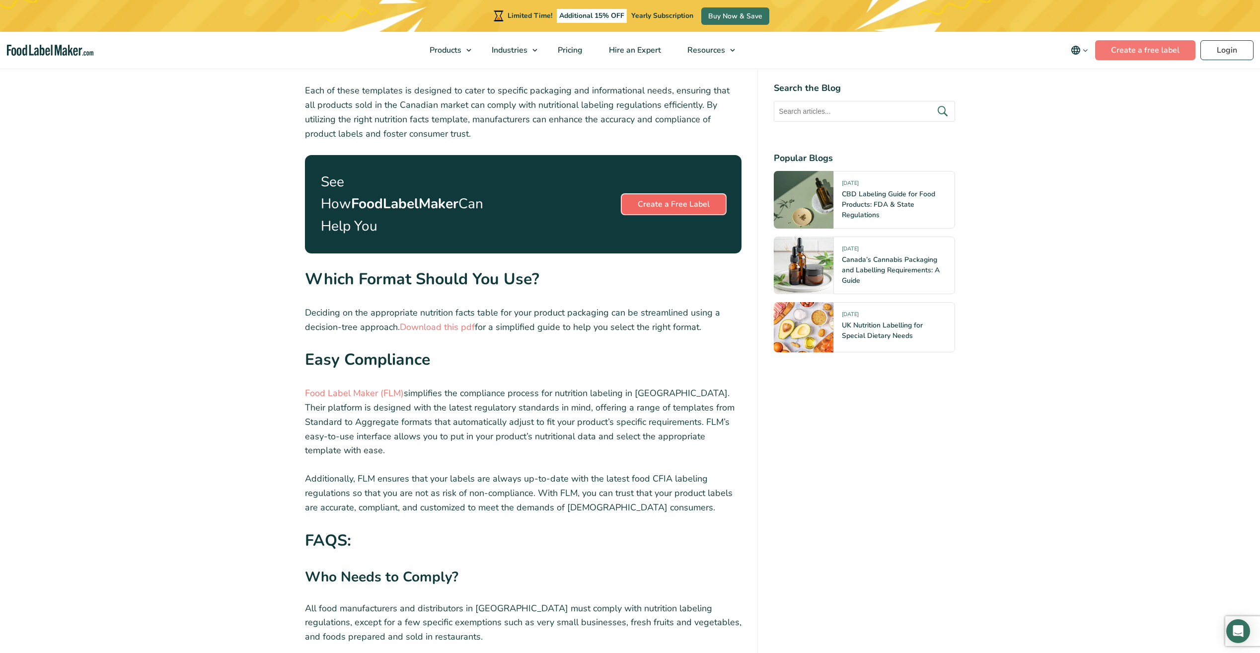
click at [672, 194] on link "Create a Free Label" at bounding box center [674, 204] width 104 height 20
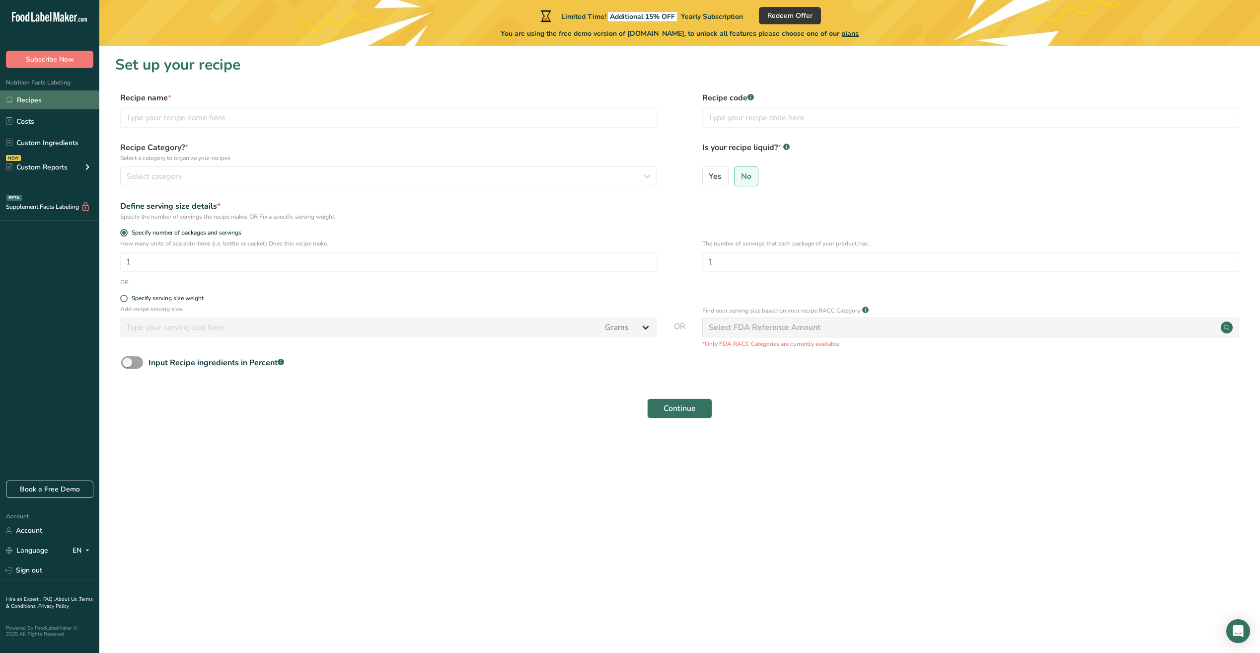
click at [41, 103] on link "Recipes" at bounding box center [49, 99] width 99 height 19
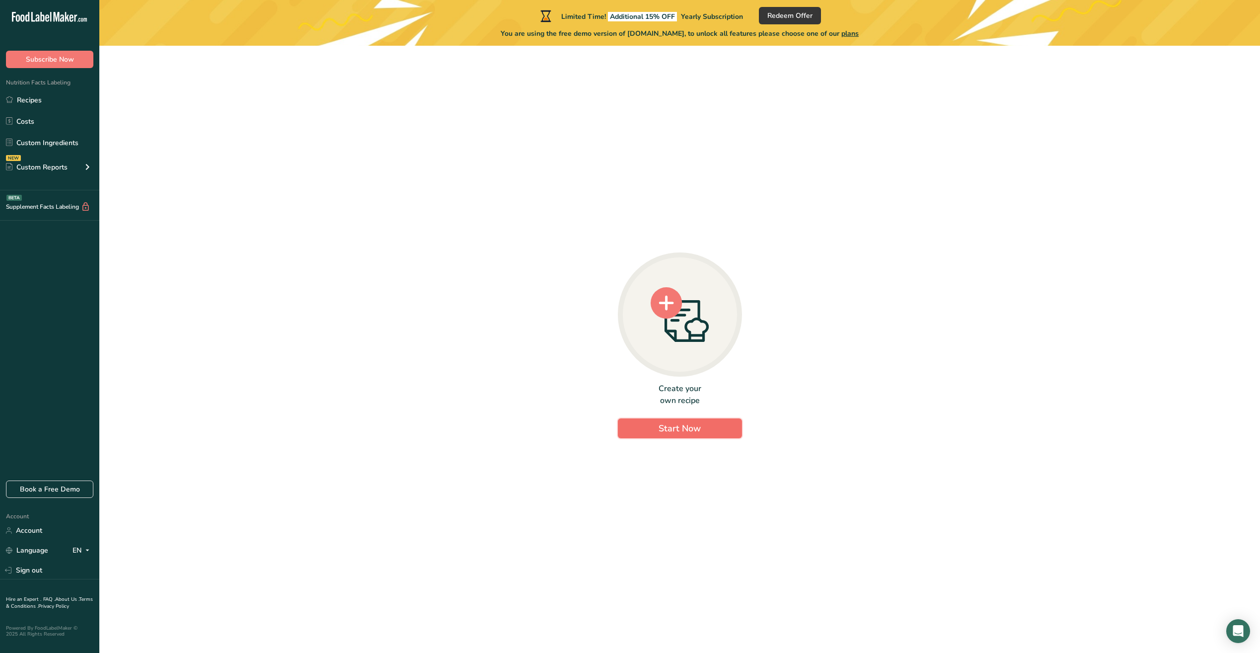
click at [658, 424] on button "Start Now" at bounding box center [680, 428] width 124 height 20
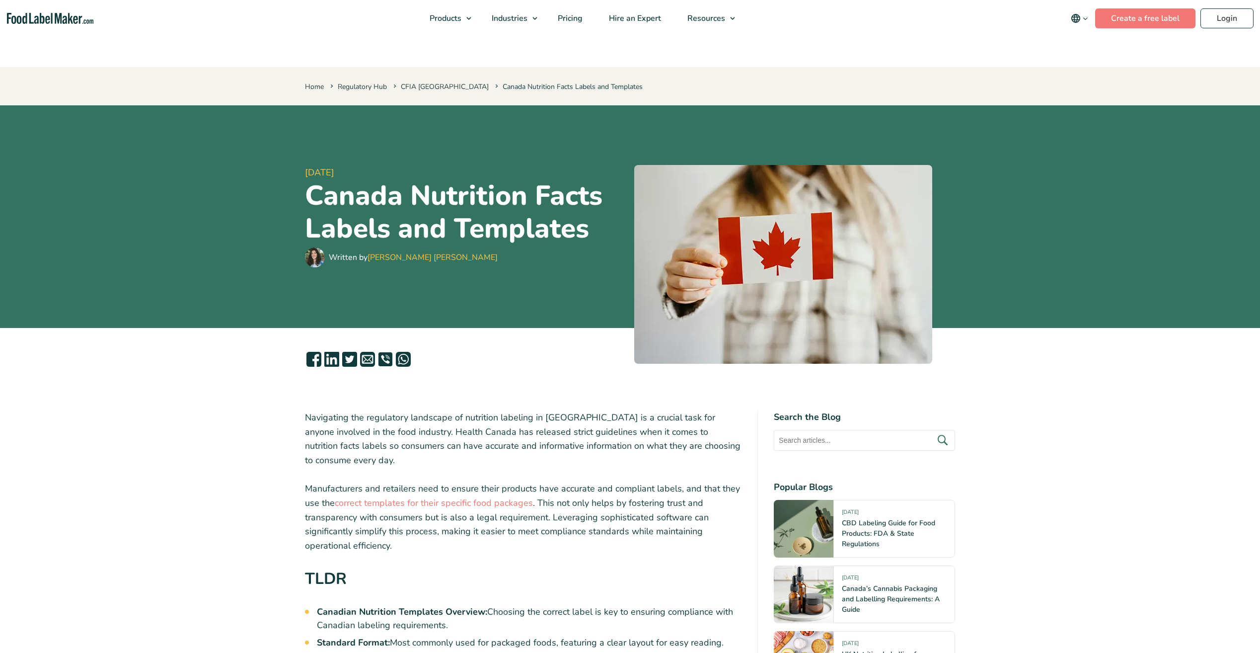
scroll to position [3408, 0]
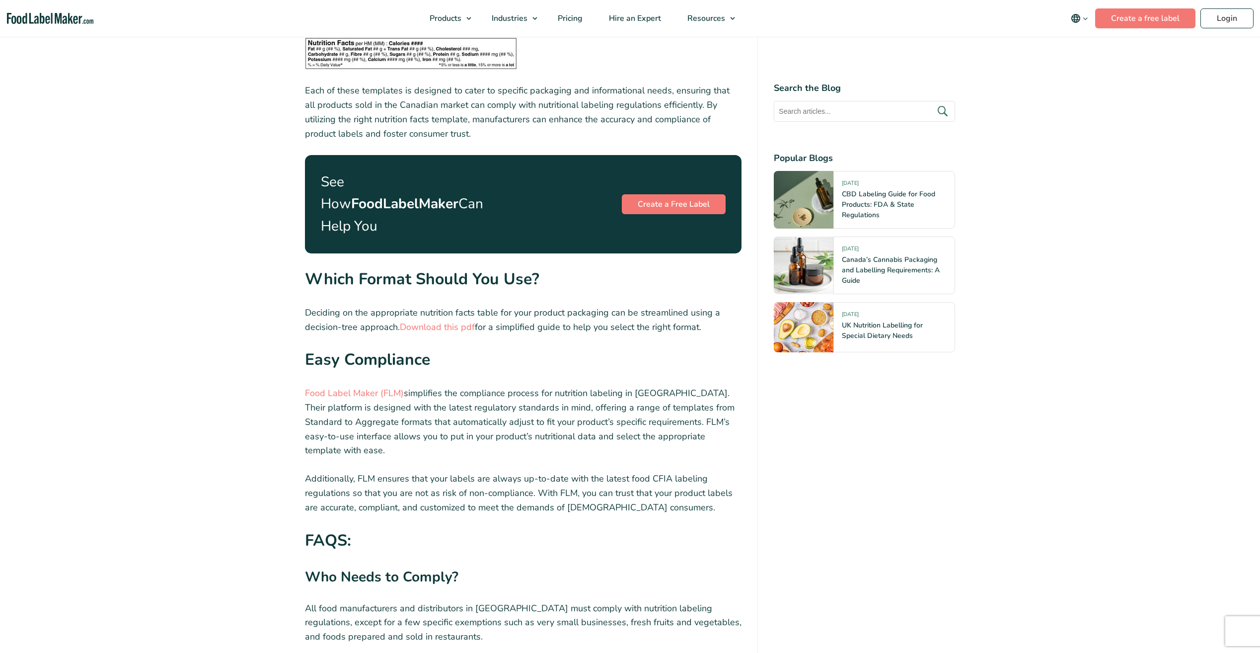
scroll to position [596, 0]
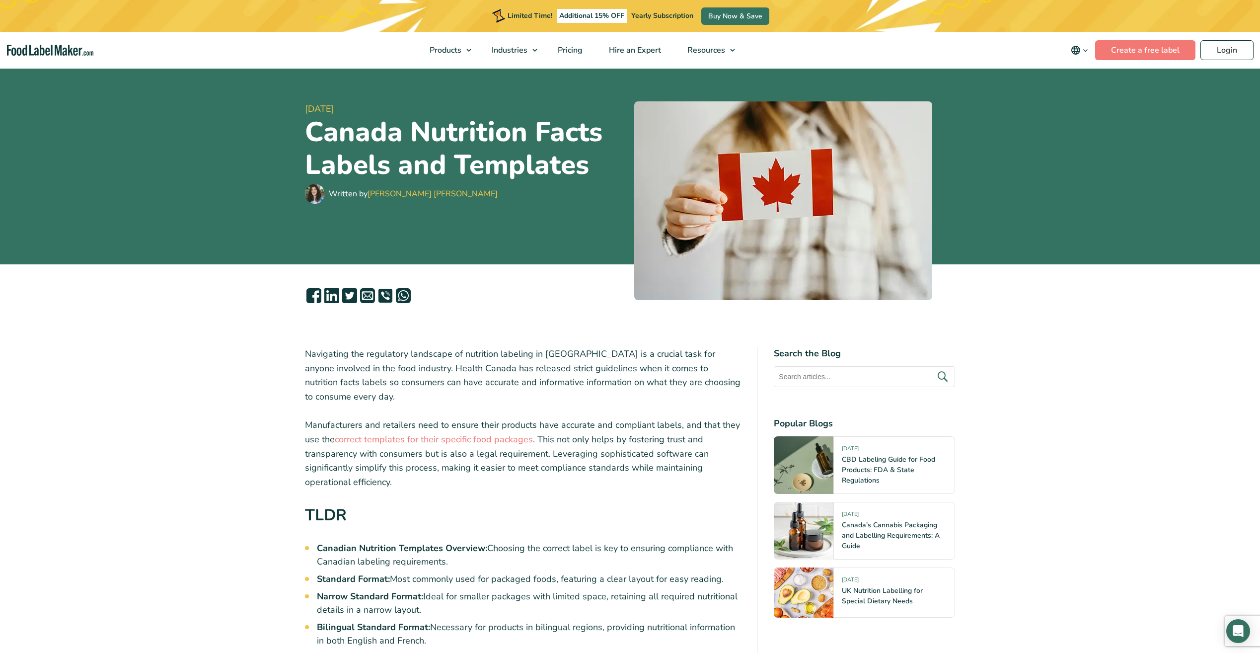
scroll to position [149, 0]
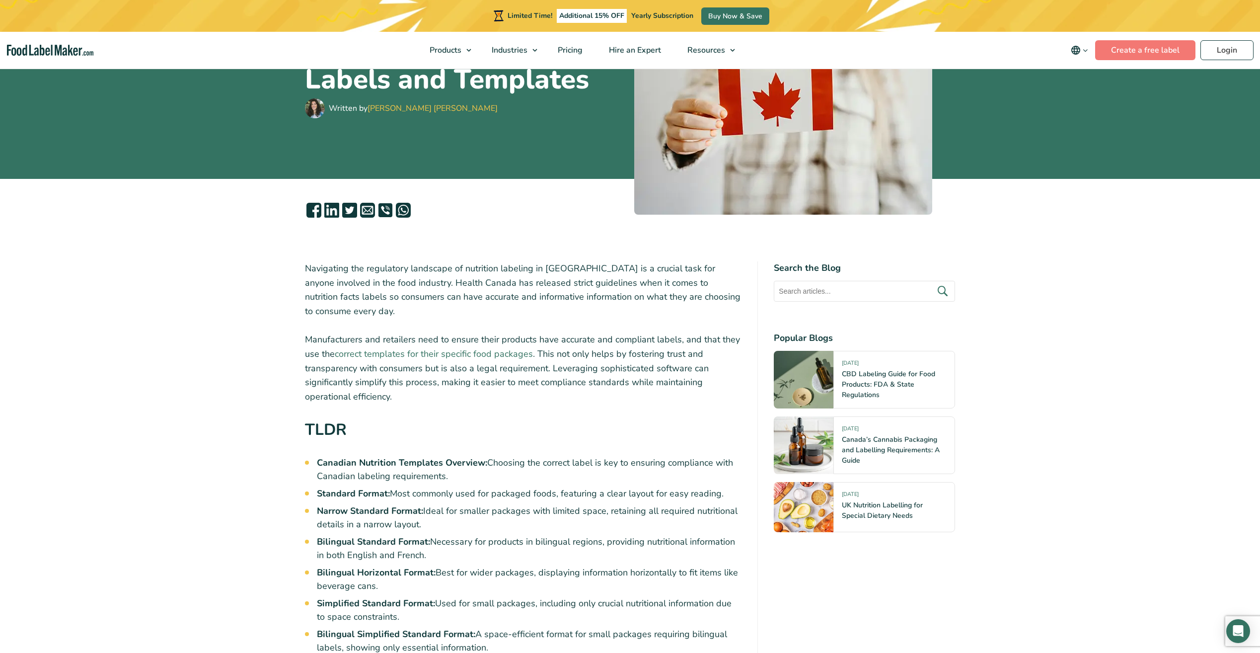
click at [364, 348] on link "correct templates for their specific food packages" at bounding box center [434, 354] width 198 height 12
